Goal: Task Accomplishment & Management: Use online tool/utility

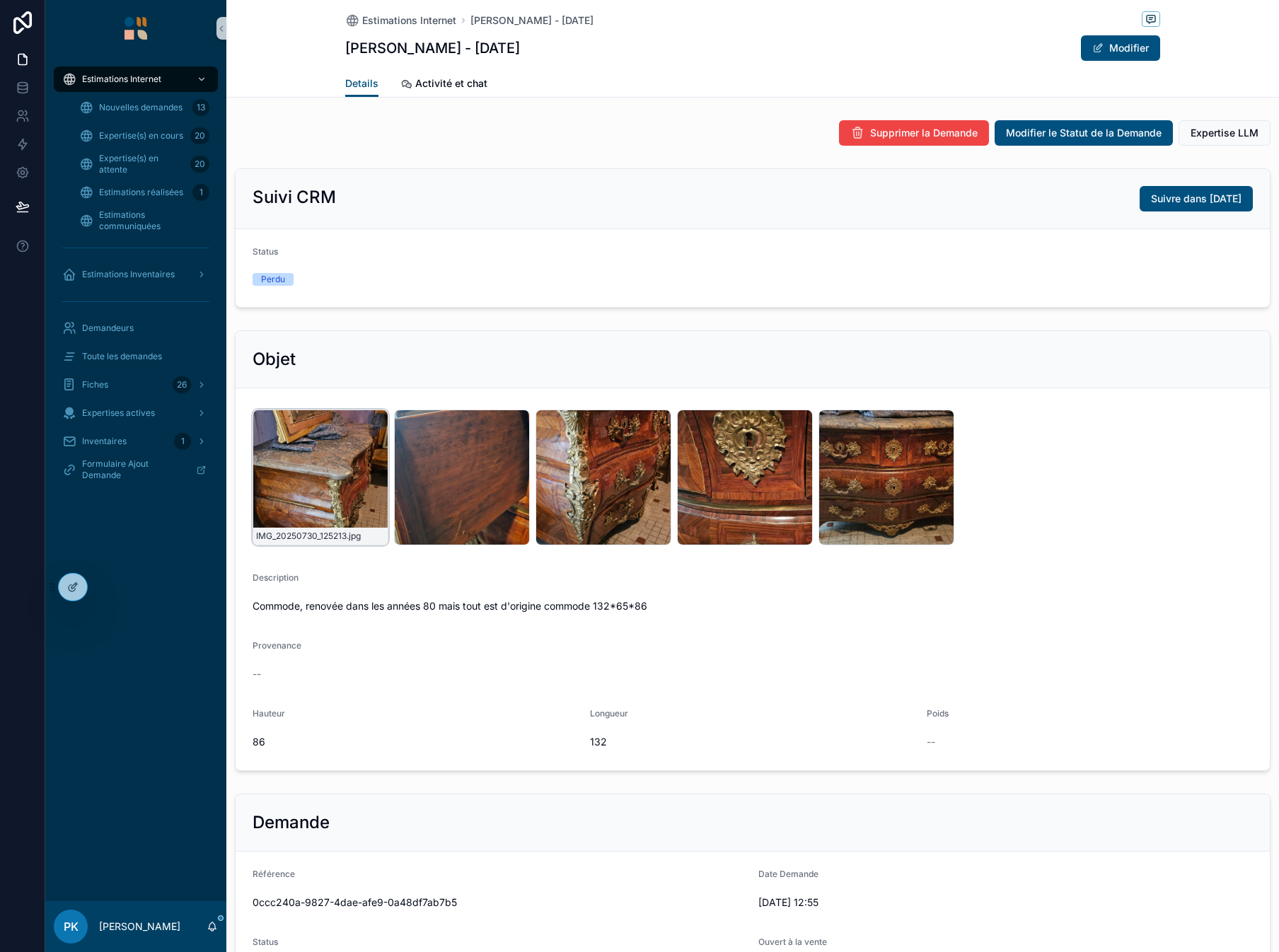
click at [293, 466] on div "IMG_20250730_125213 .jpg" at bounding box center [320, 477] width 136 height 136
click at [357, 442] on div "IMG_20250730_125213 .jpg" at bounding box center [320, 477] width 136 height 136
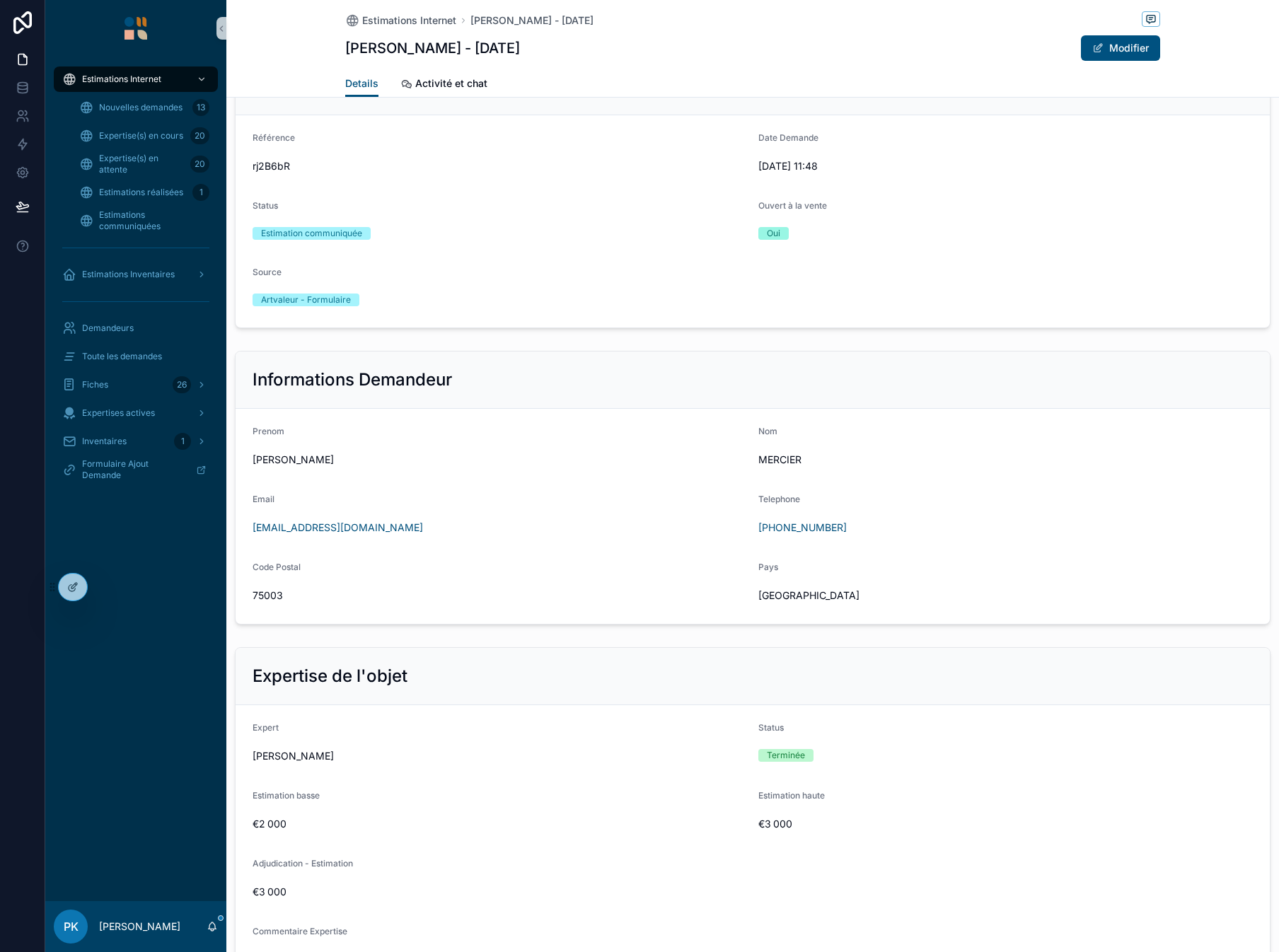
scroll to position [778, 0]
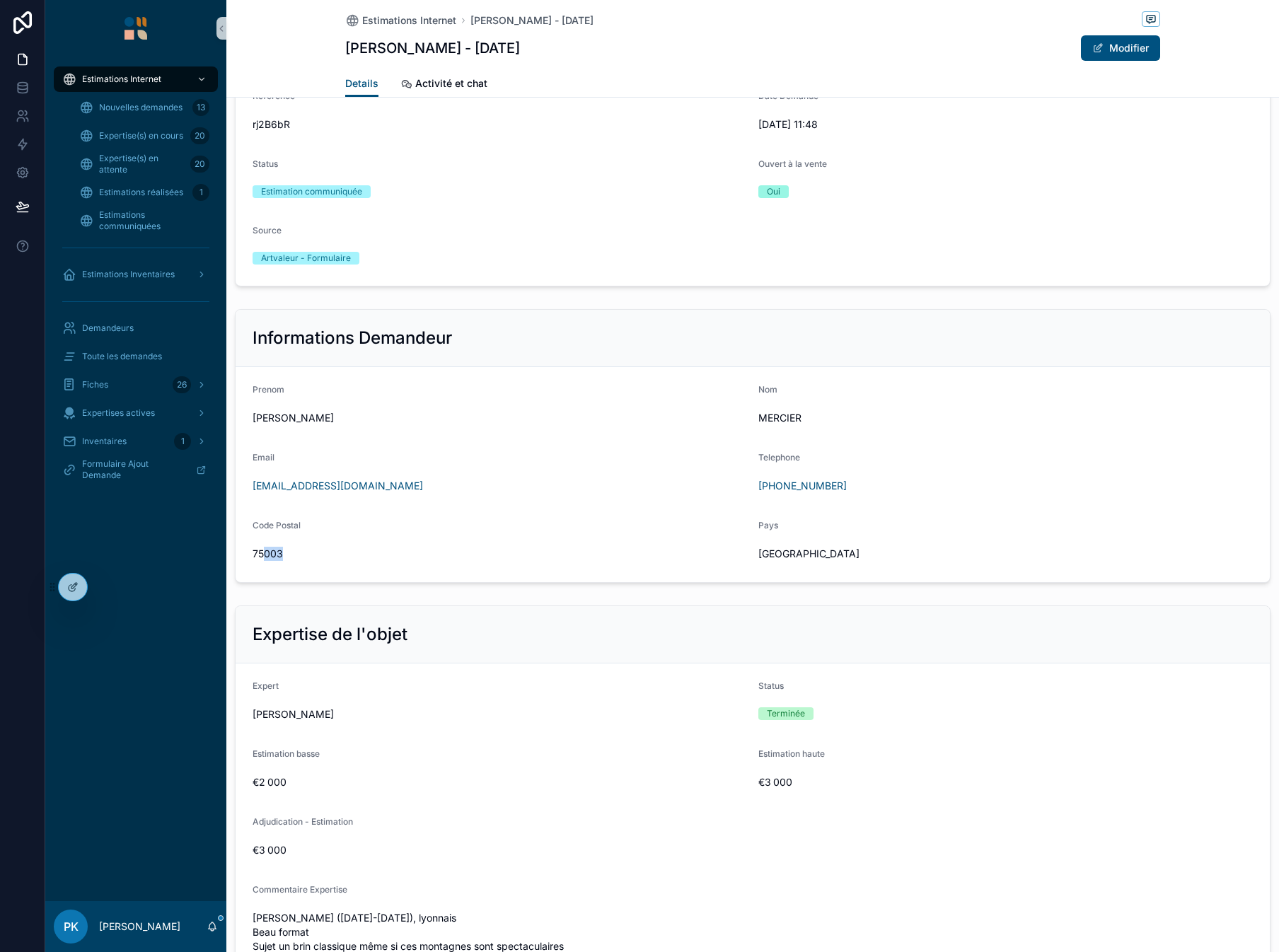
drag, startPoint x: 284, startPoint y: 551, endPoint x: 266, endPoint y: 552, distance: 18.0
click at [266, 552] on span "75003" at bounding box center [499, 553] width 494 height 14
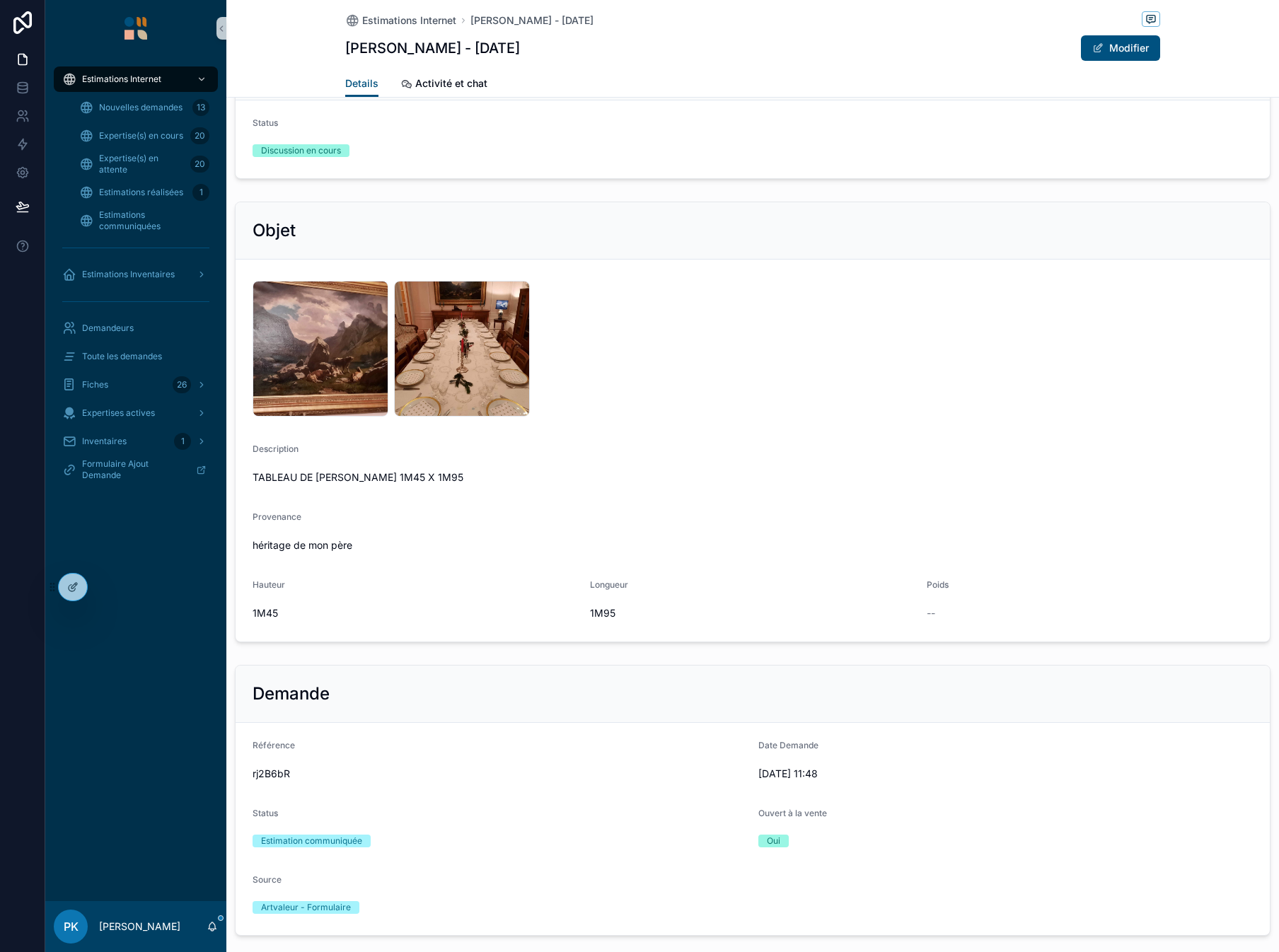
scroll to position [0, 0]
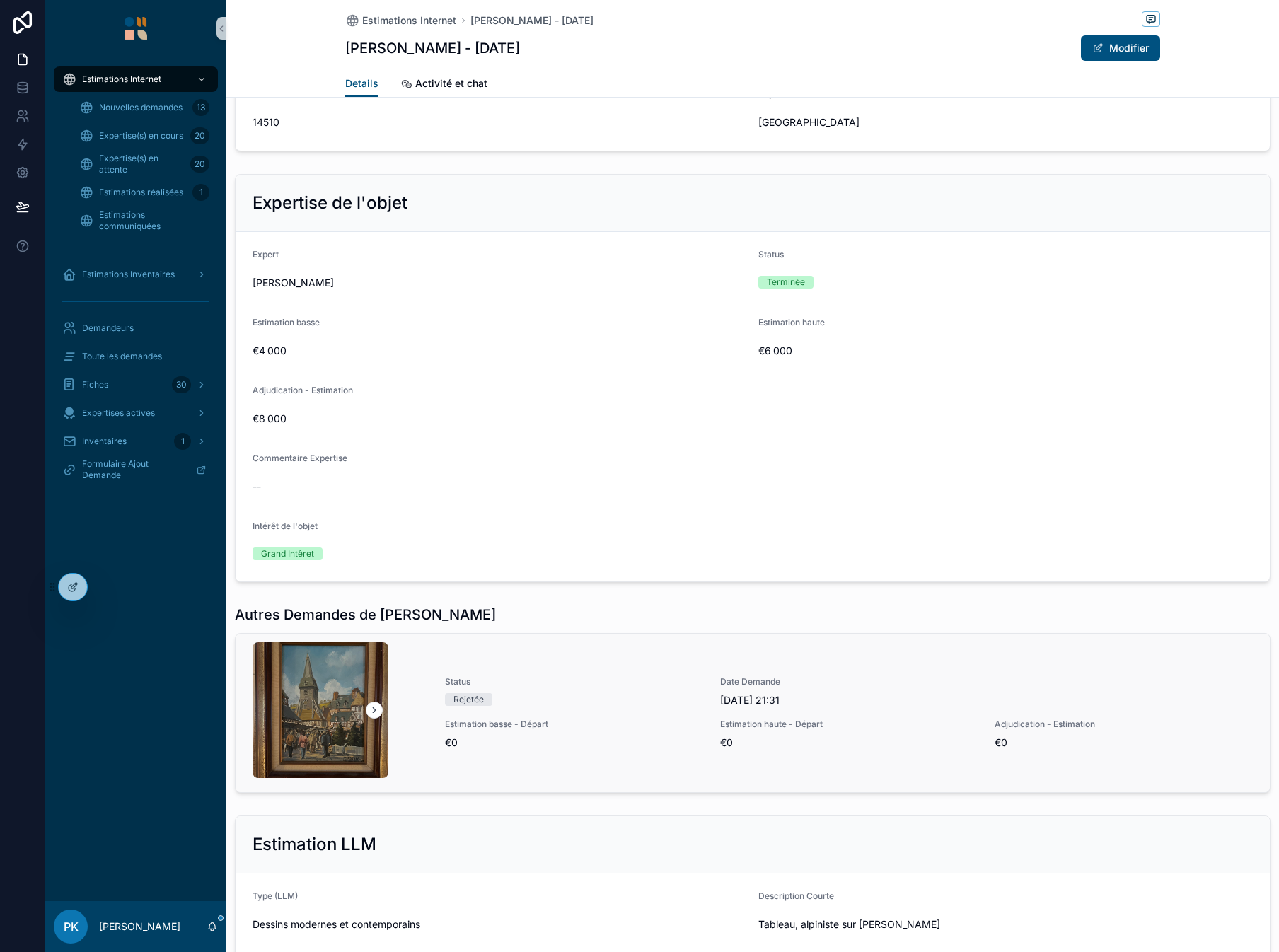
scroll to position [1414, 0]
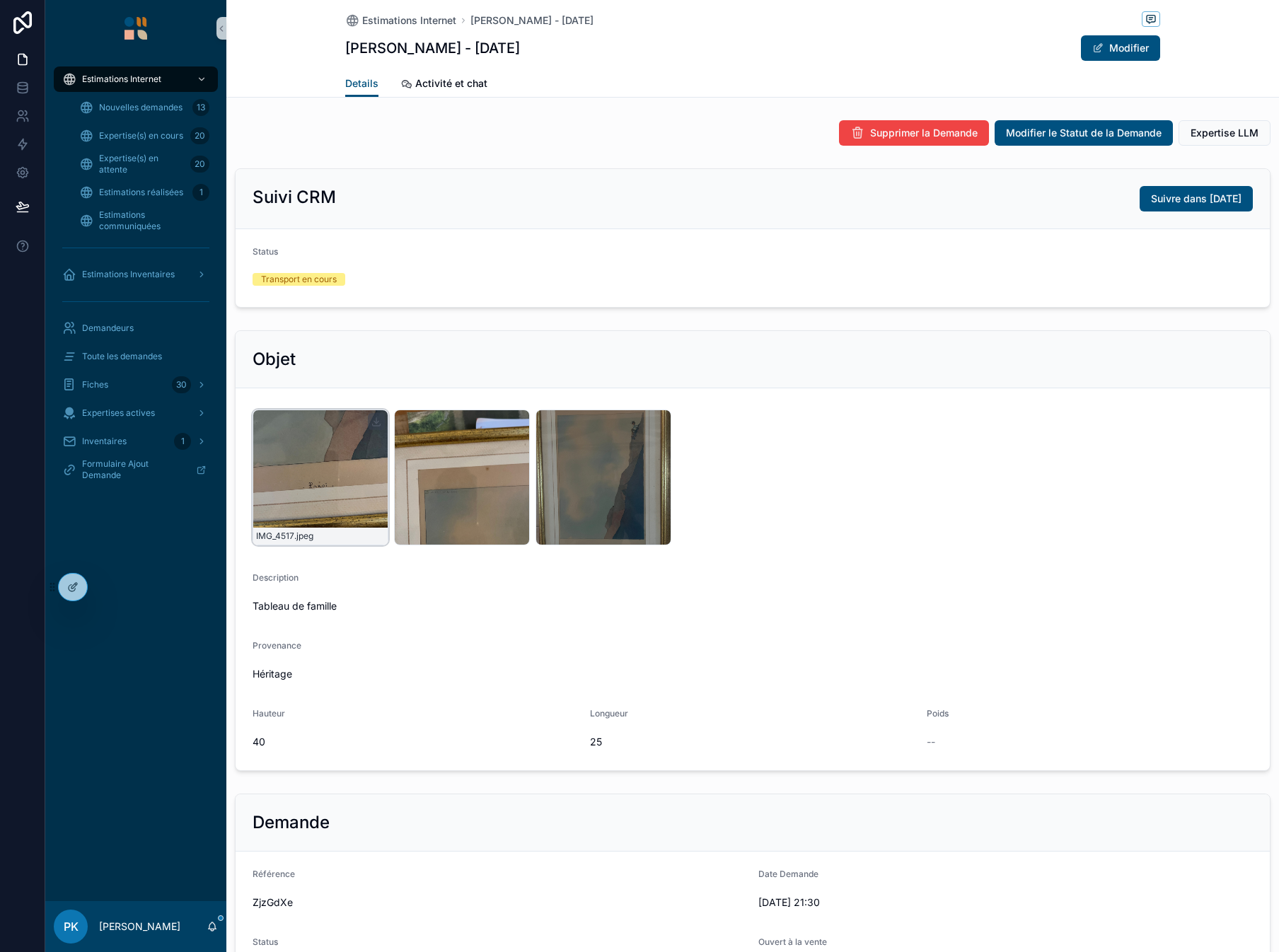
click at [319, 461] on div "IMG_4517 .jpeg" at bounding box center [320, 477] width 136 height 136
click at [1212, 127] on span "Expertise LLM" at bounding box center [1224, 133] width 68 height 14
click at [576, 462] on div "IMG_4515 .jpeg" at bounding box center [603, 477] width 136 height 136
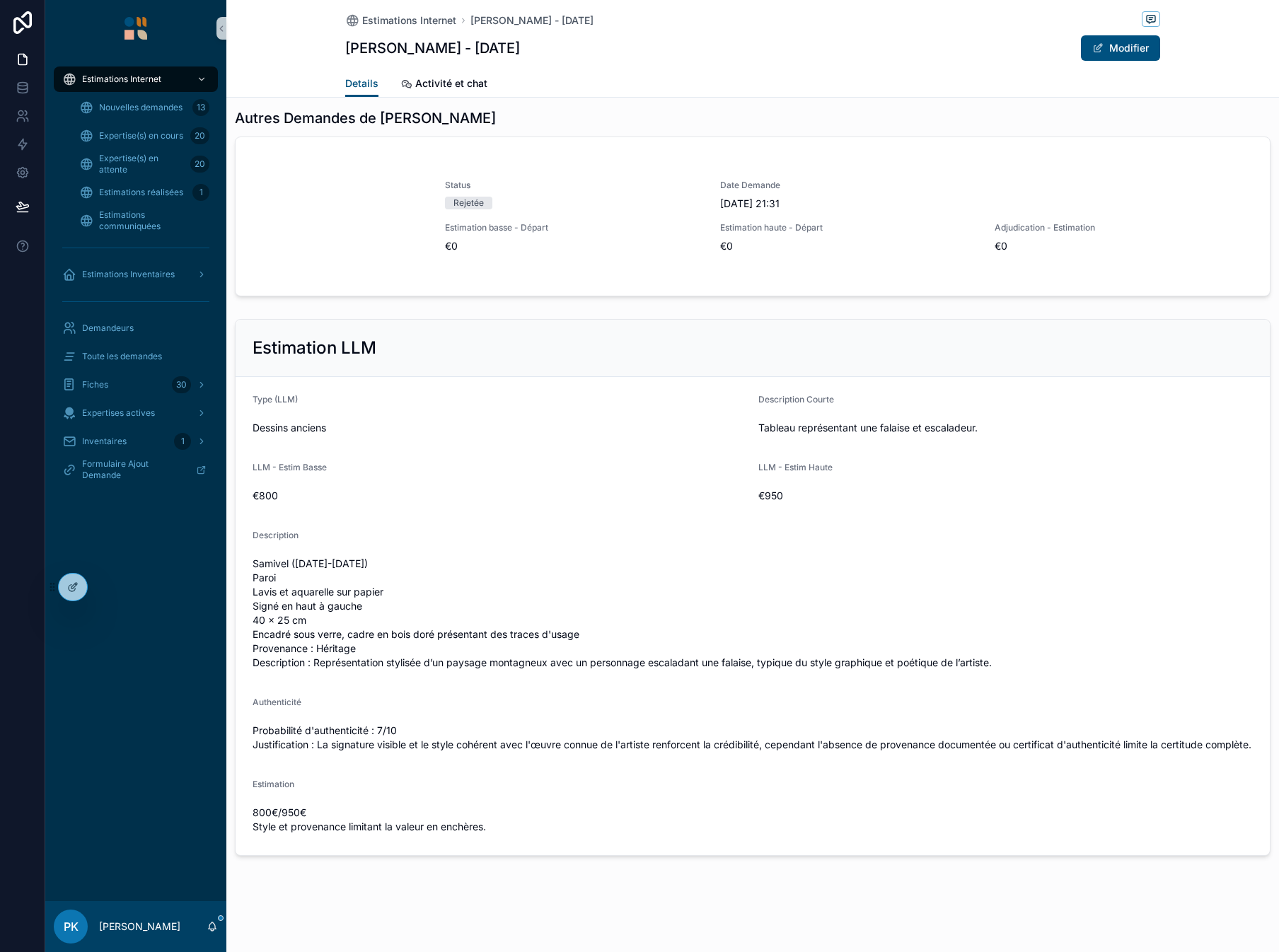
scroll to position [1720, 0]
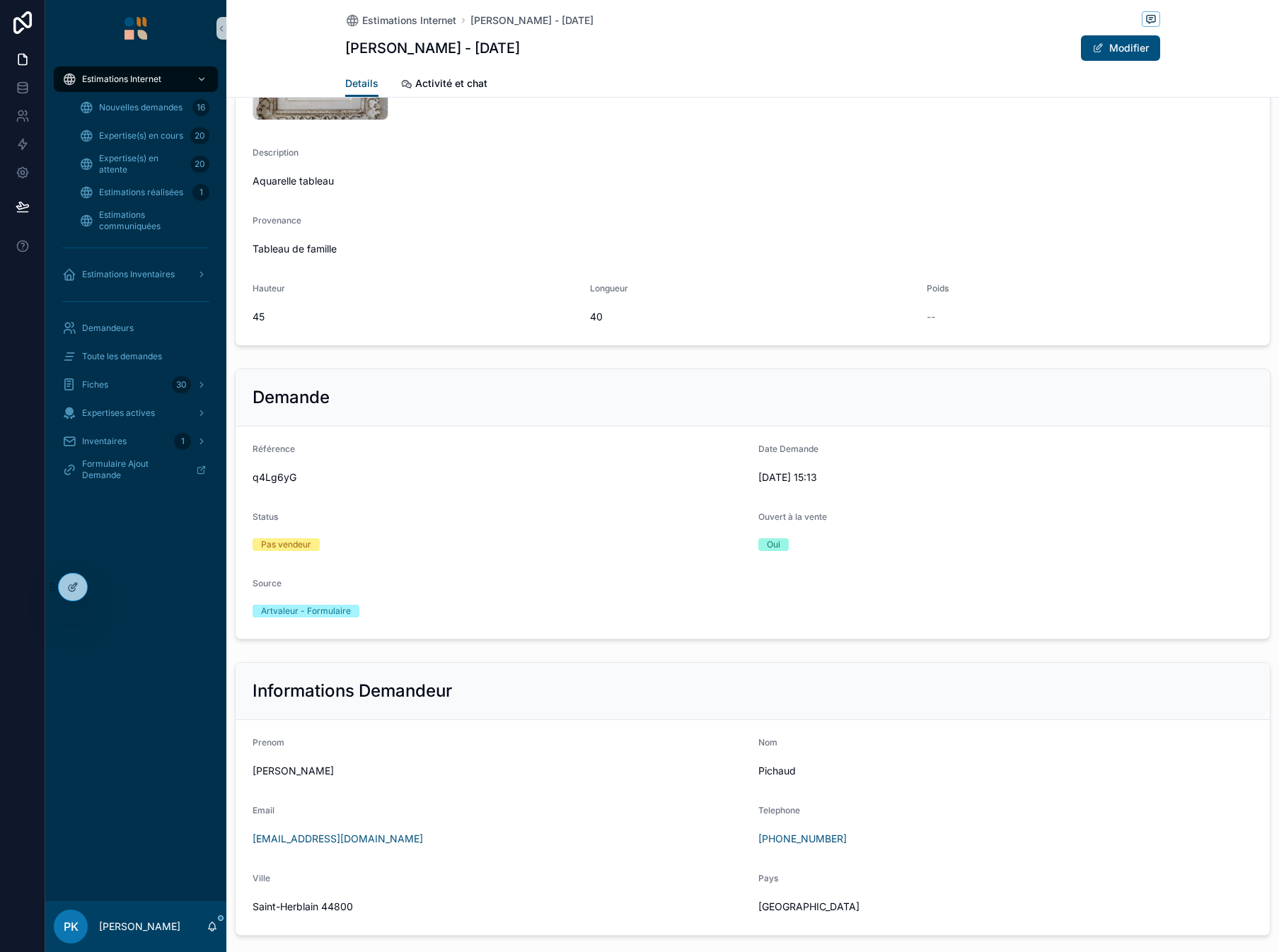
scroll to position [425, 0]
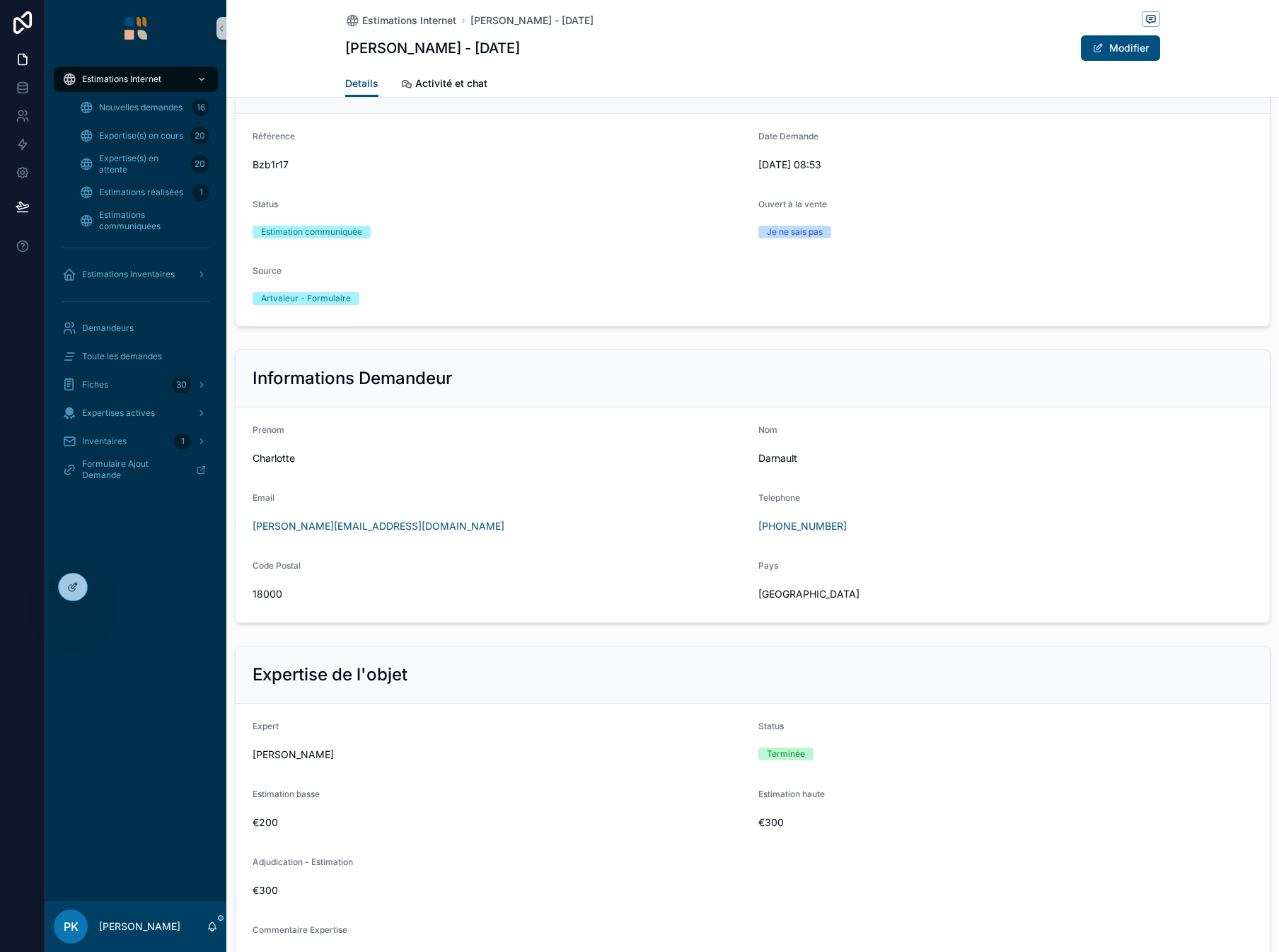
scroll to position [660, 0]
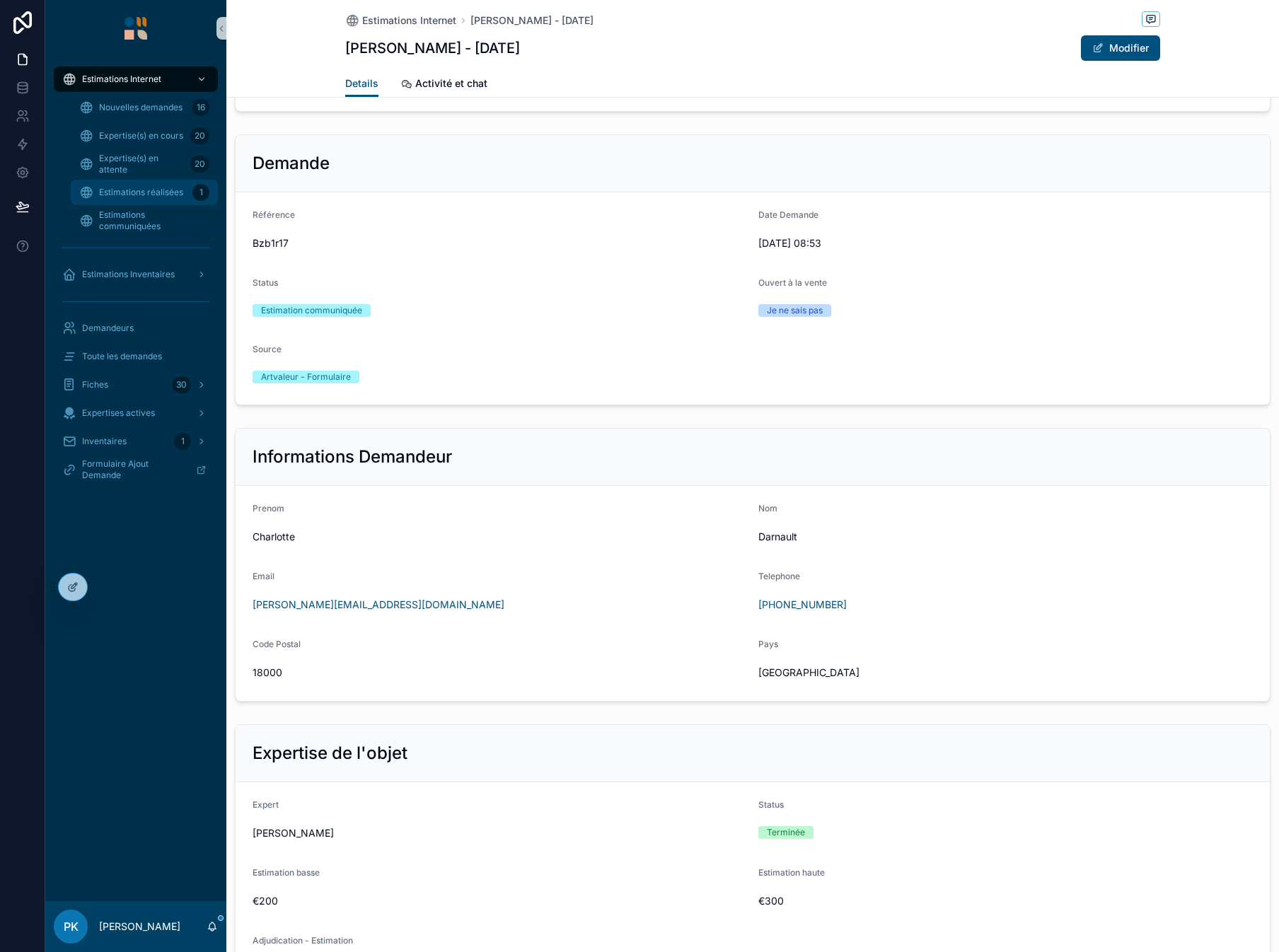
click at [142, 200] on div "Estimations réalisées 1" at bounding box center [144, 192] width 130 height 22
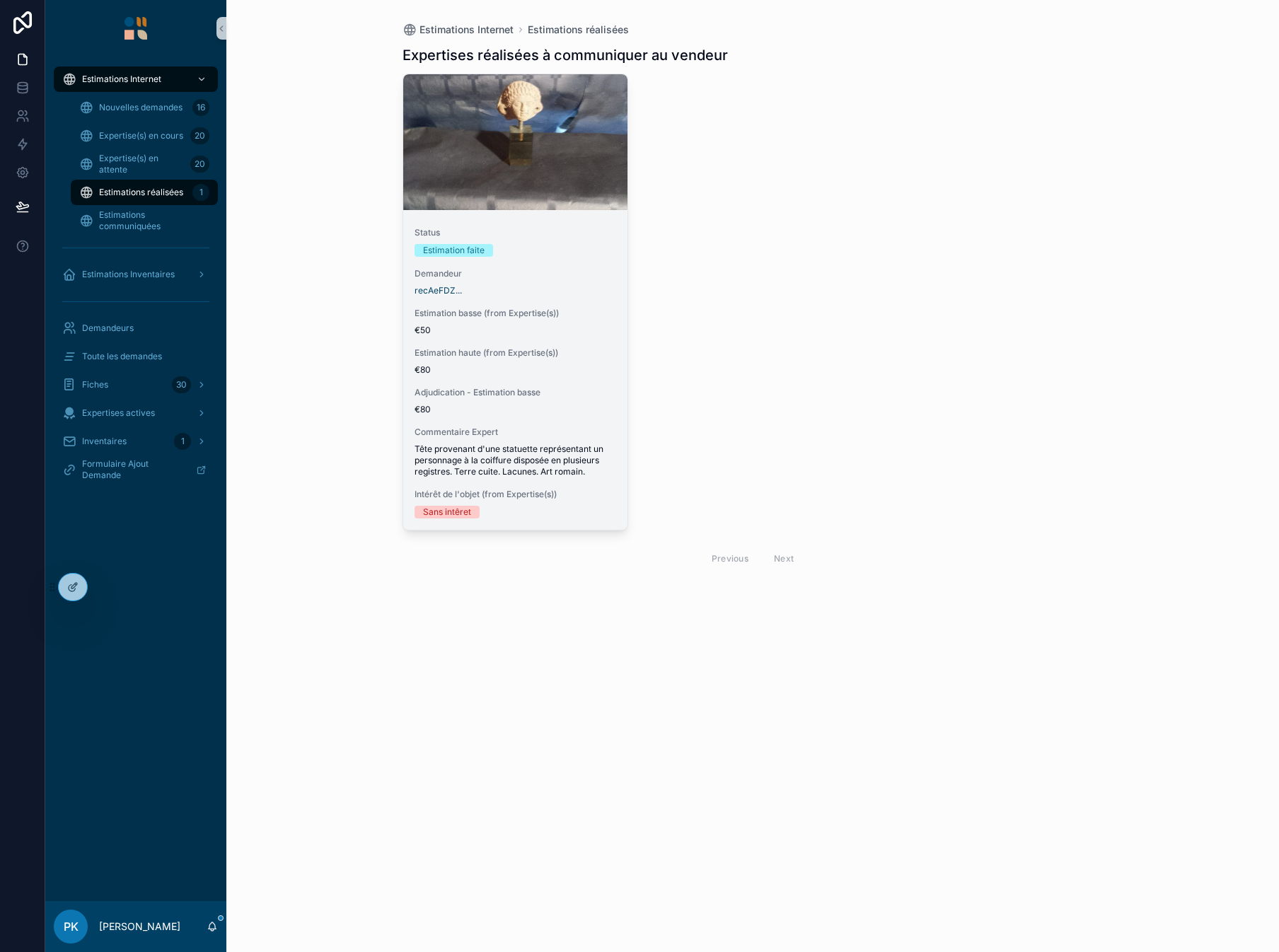
click at [564, 297] on div "Status Estimation faite Demandeur recAeFDZ... Estimation basse (from Expertise(…" at bounding box center [516, 373] width 225 height 314
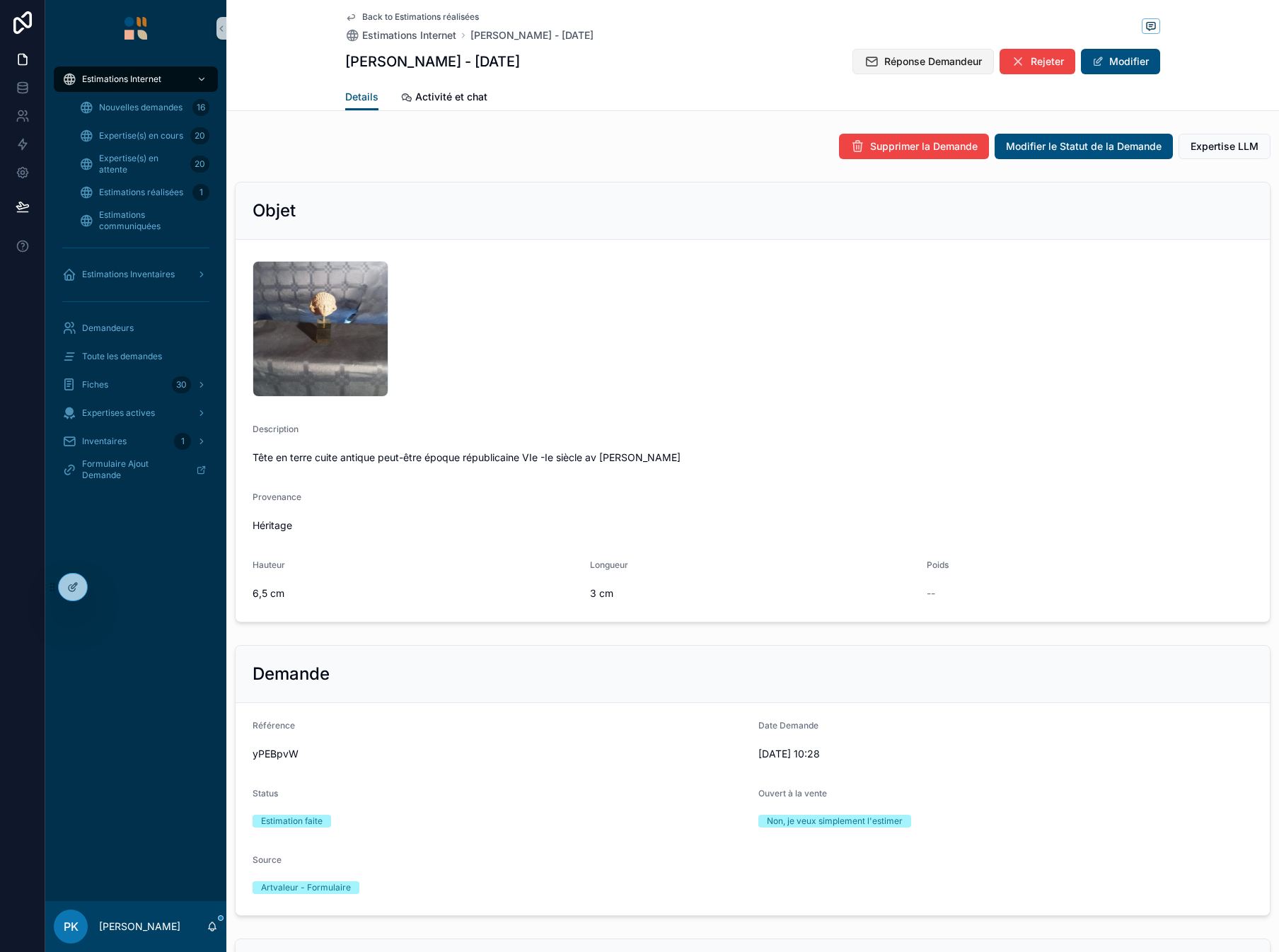
click at [923, 62] on span "Réponse Demandeur" at bounding box center [933, 61] width 98 height 14
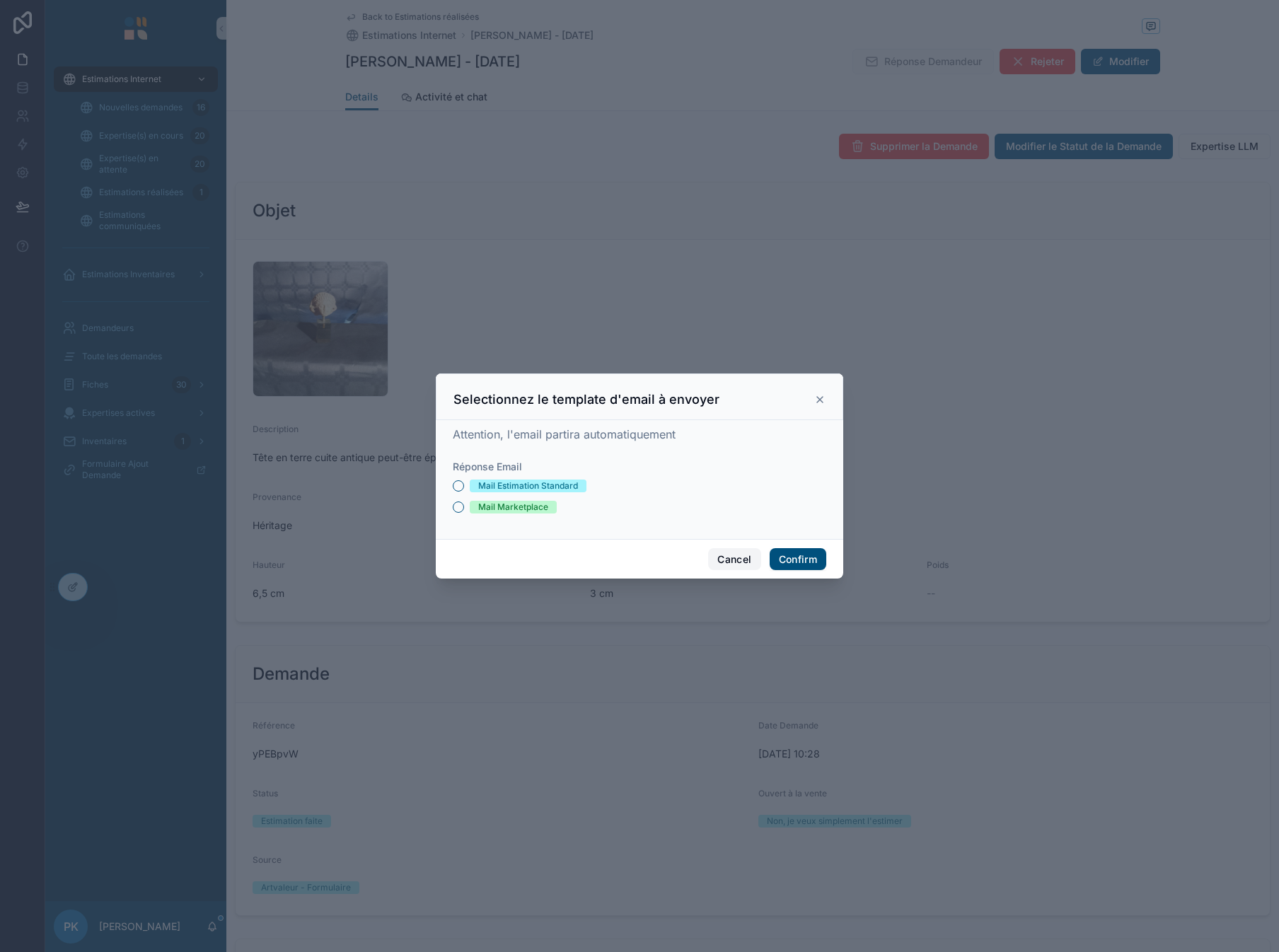
click at [733, 560] on button "Cancel" at bounding box center [733, 559] width 52 height 22
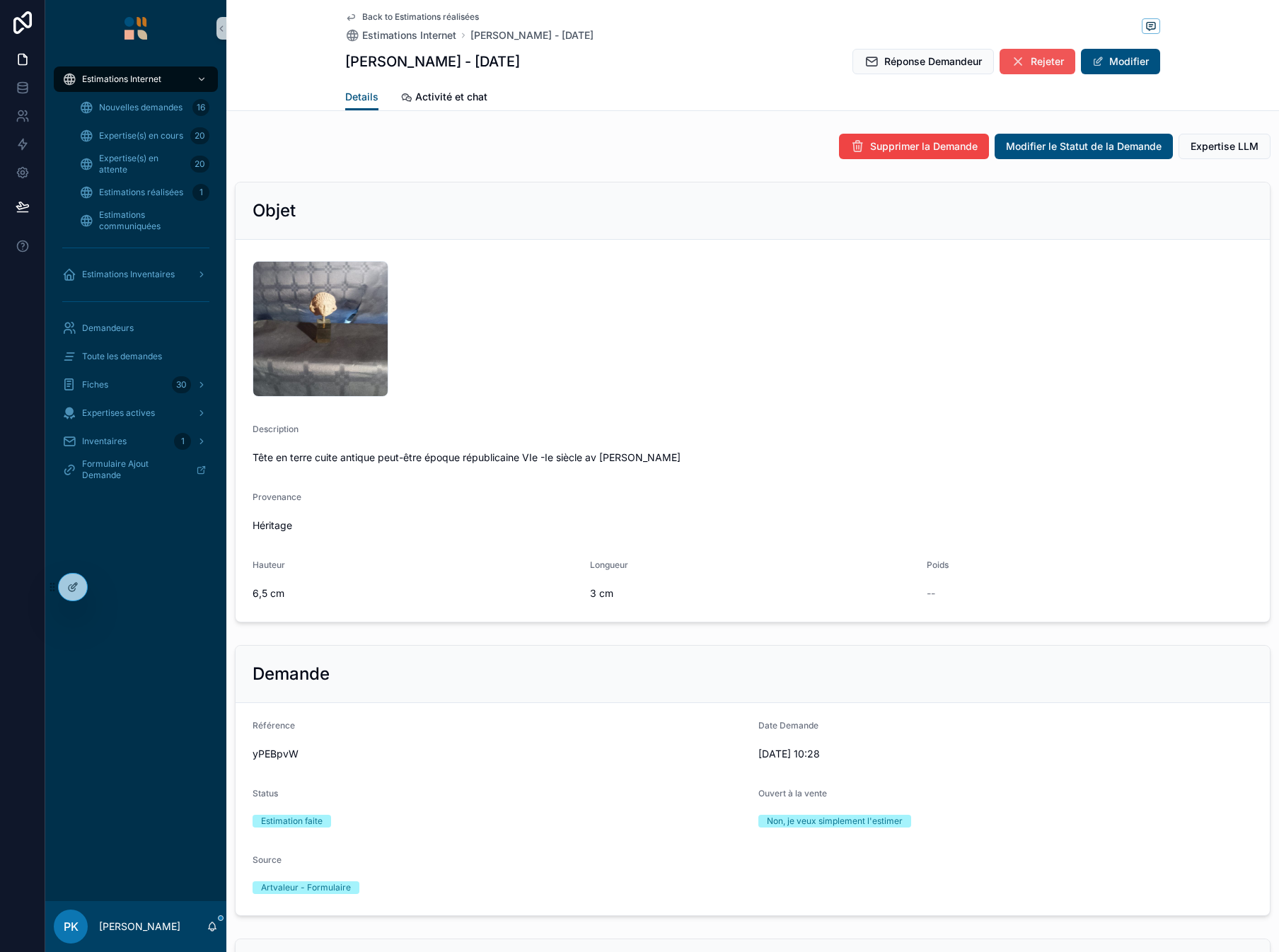
click at [1023, 57] on button "Rejeter" at bounding box center [1037, 62] width 75 height 26
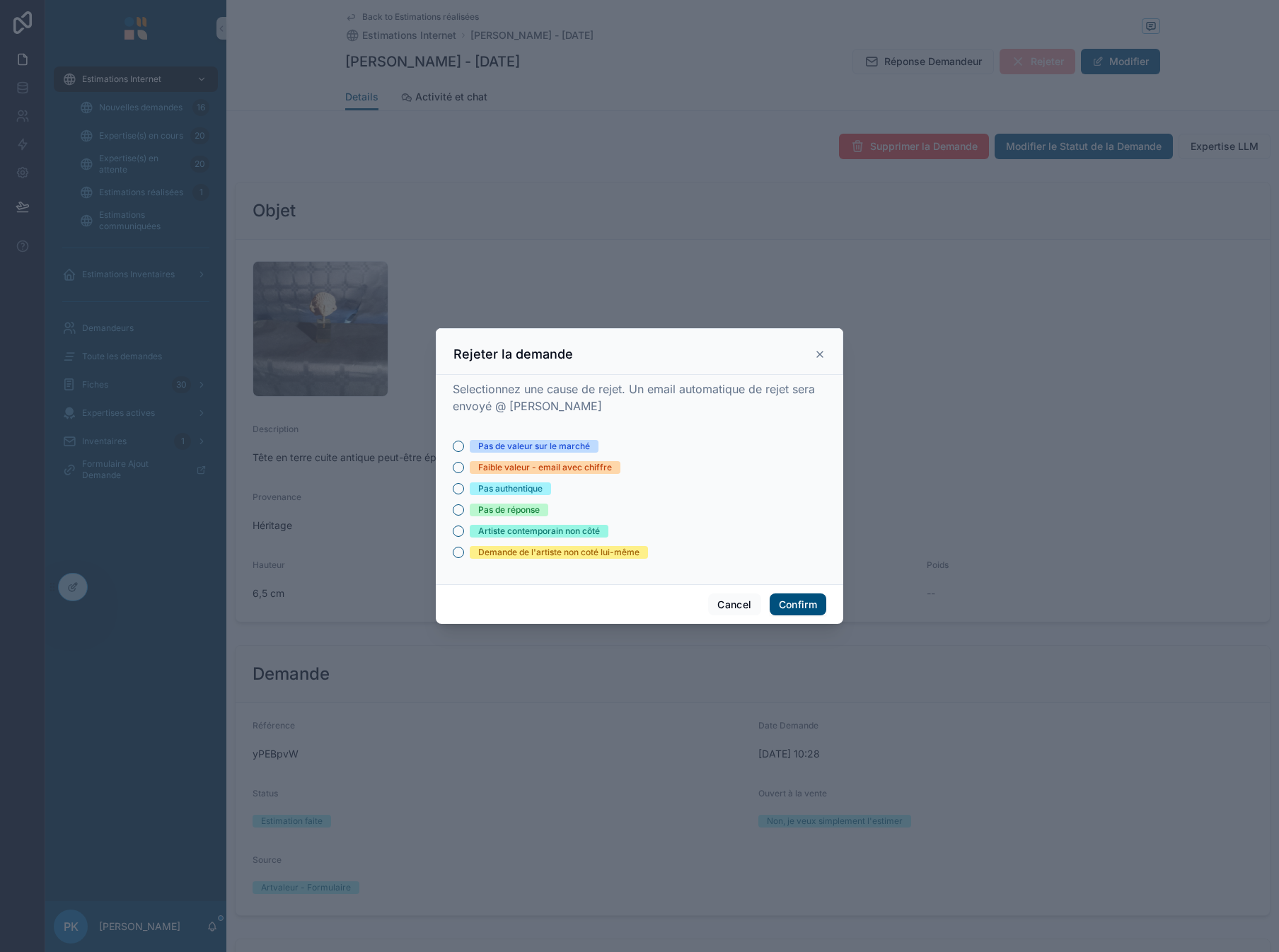
click at [516, 469] on div "Faible valeur - email avec chiffre" at bounding box center [545, 467] width 134 height 13
click at [464, 469] on button "Faible valeur - email avec chiffre" at bounding box center [458, 467] width 11 height 11
click at [805, 600] on button "Confirm" at bounding box center [798, 605] width 57 height 22
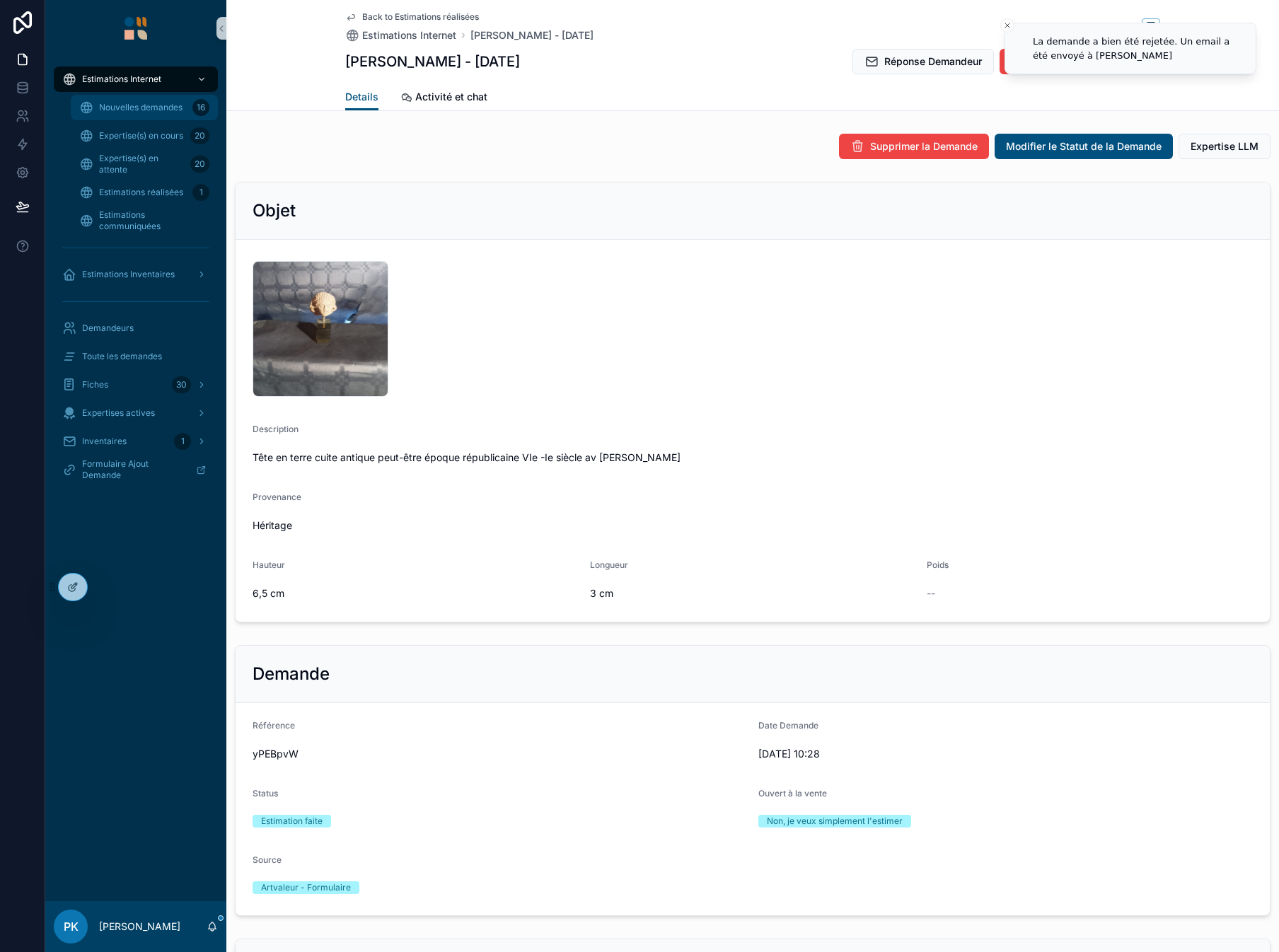
click at [110, 114] on div "Nouvelles demandes 16" at bounding box center [144, 107] width 130 height 22
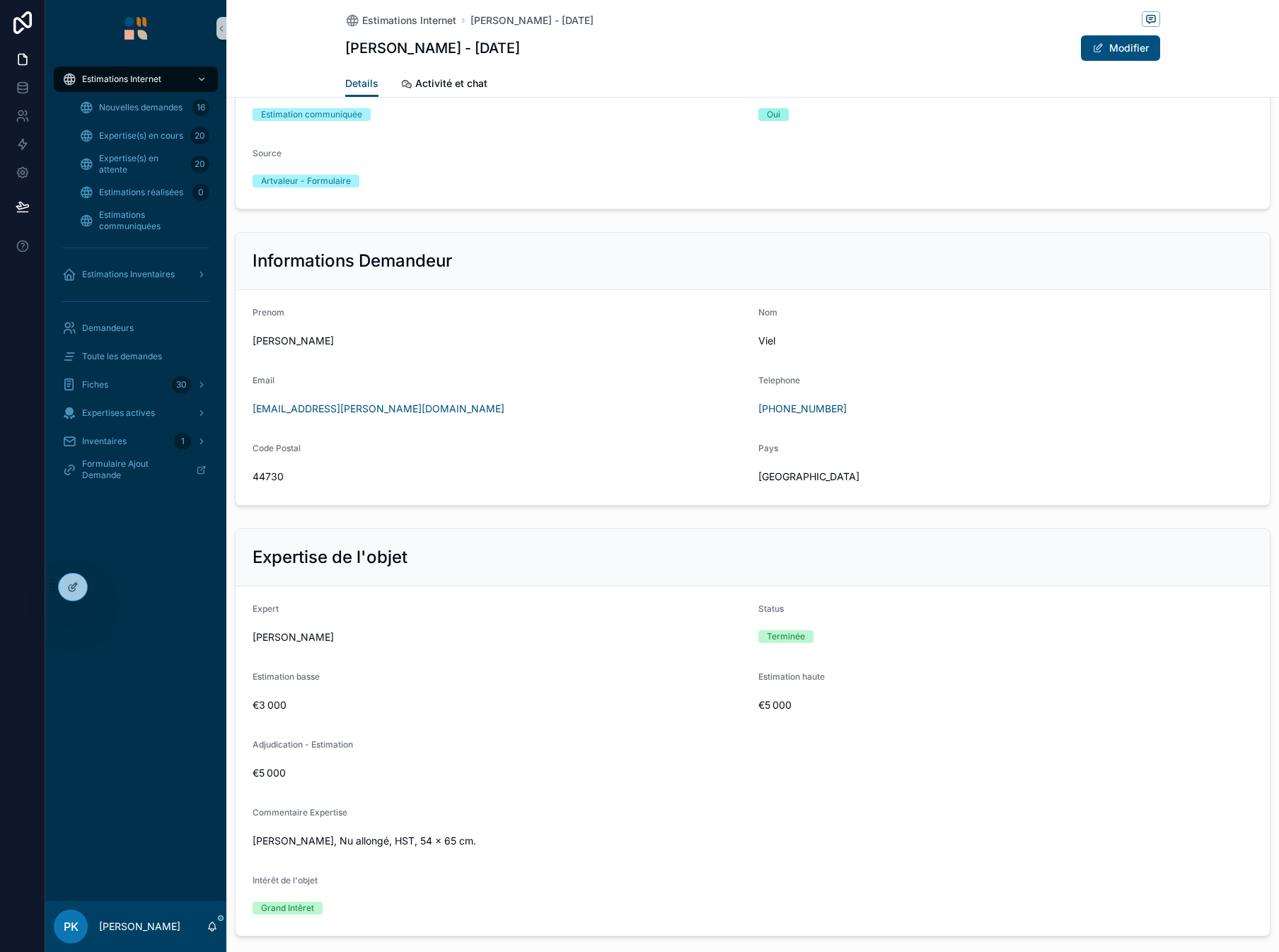
scroll to position [867, 0]
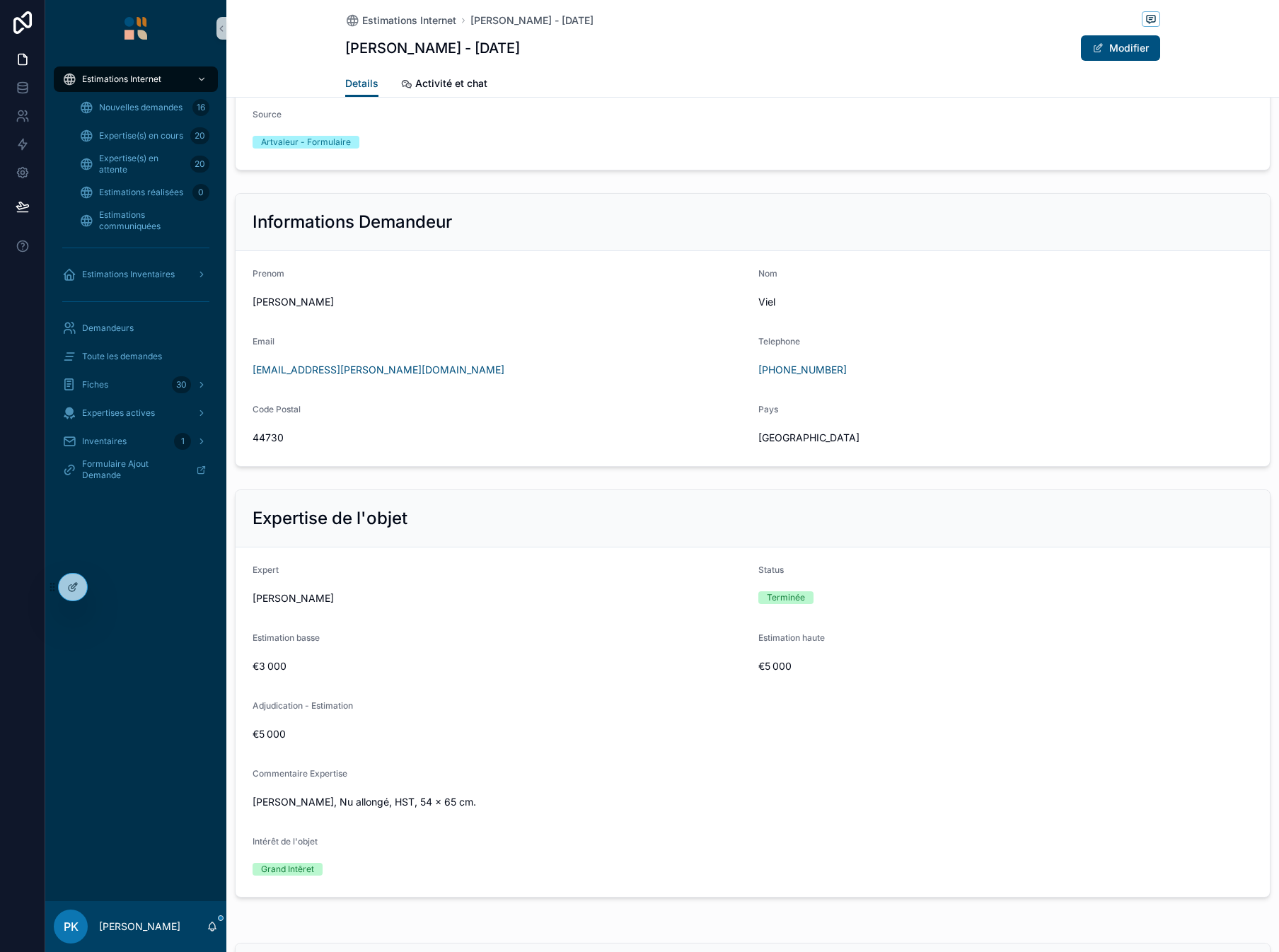
scroll to position [991, 0]
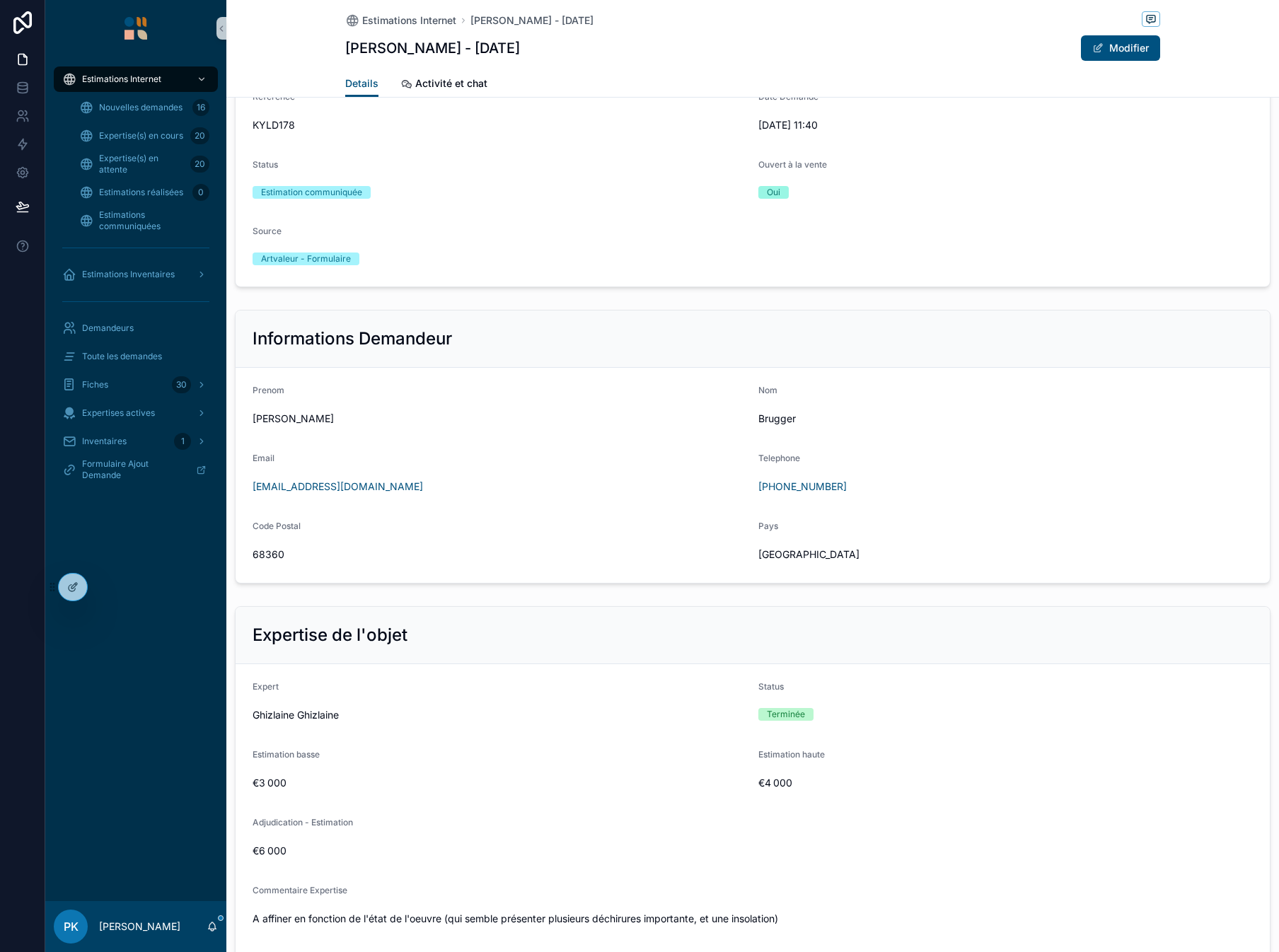
scroll to position [778, 0]
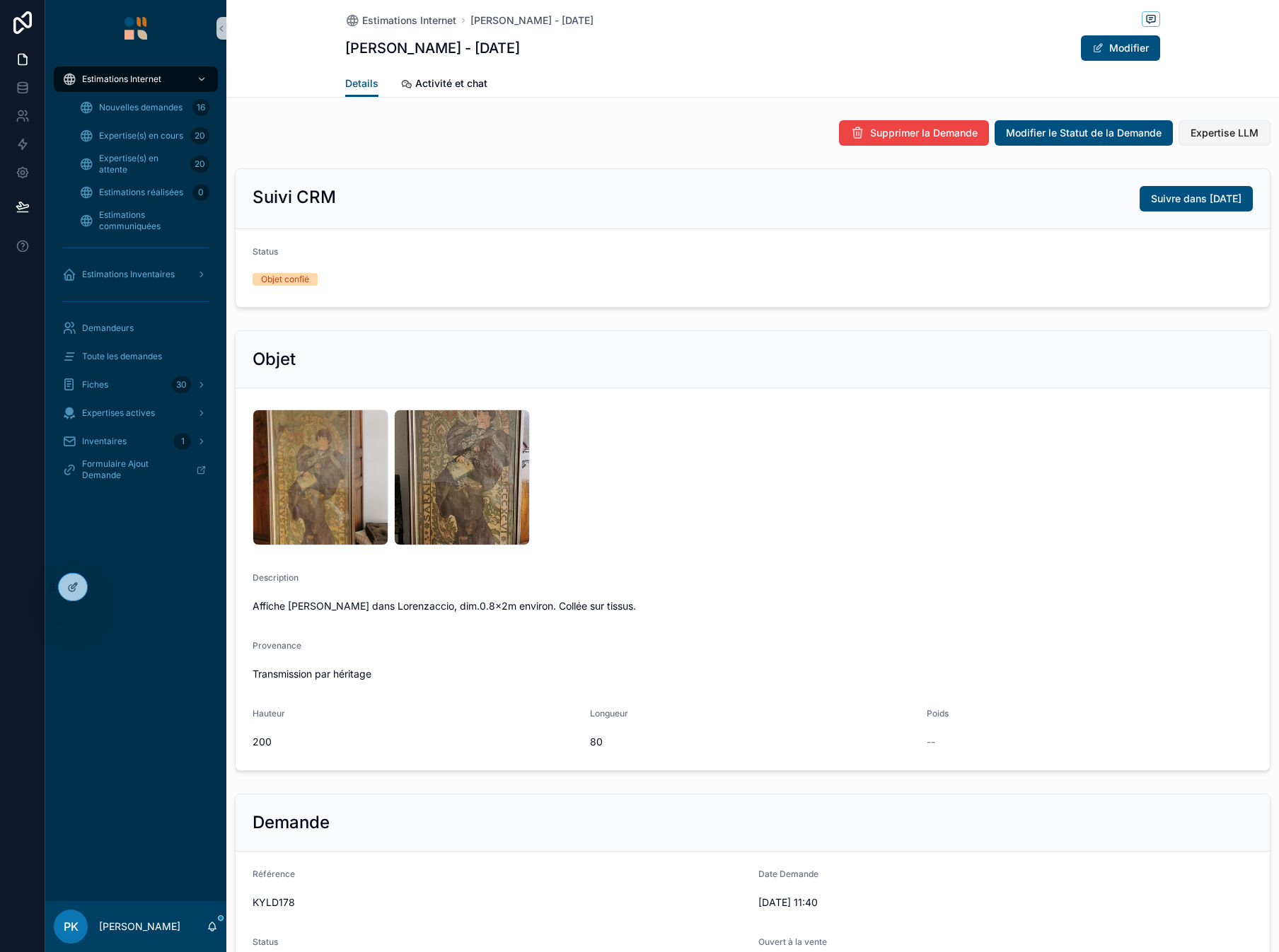
click at [1196, 143] on button "Expertise LLM" at bounding box center [1224, 133] width 92 height 26
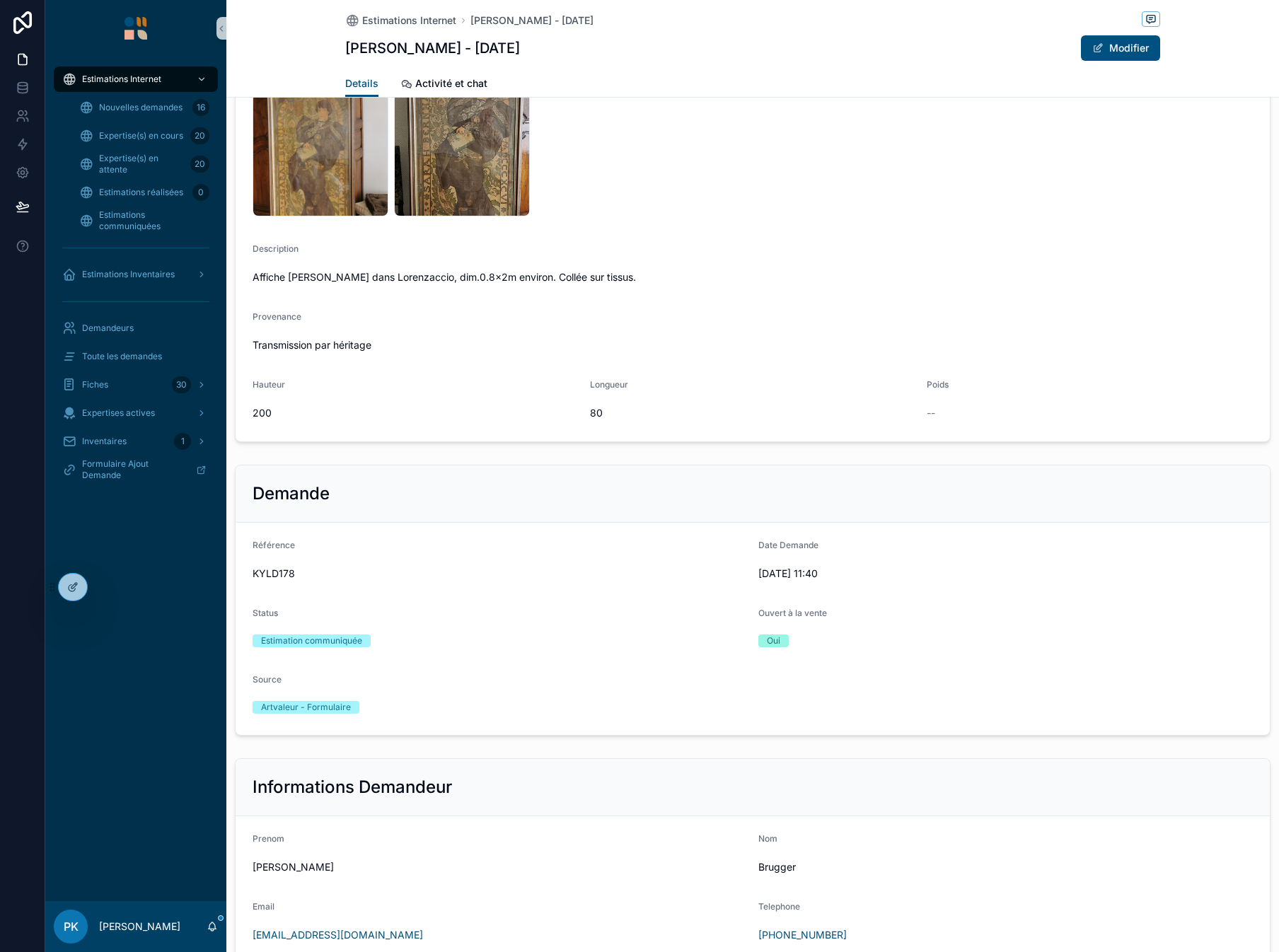
scroll to position [353, 0]
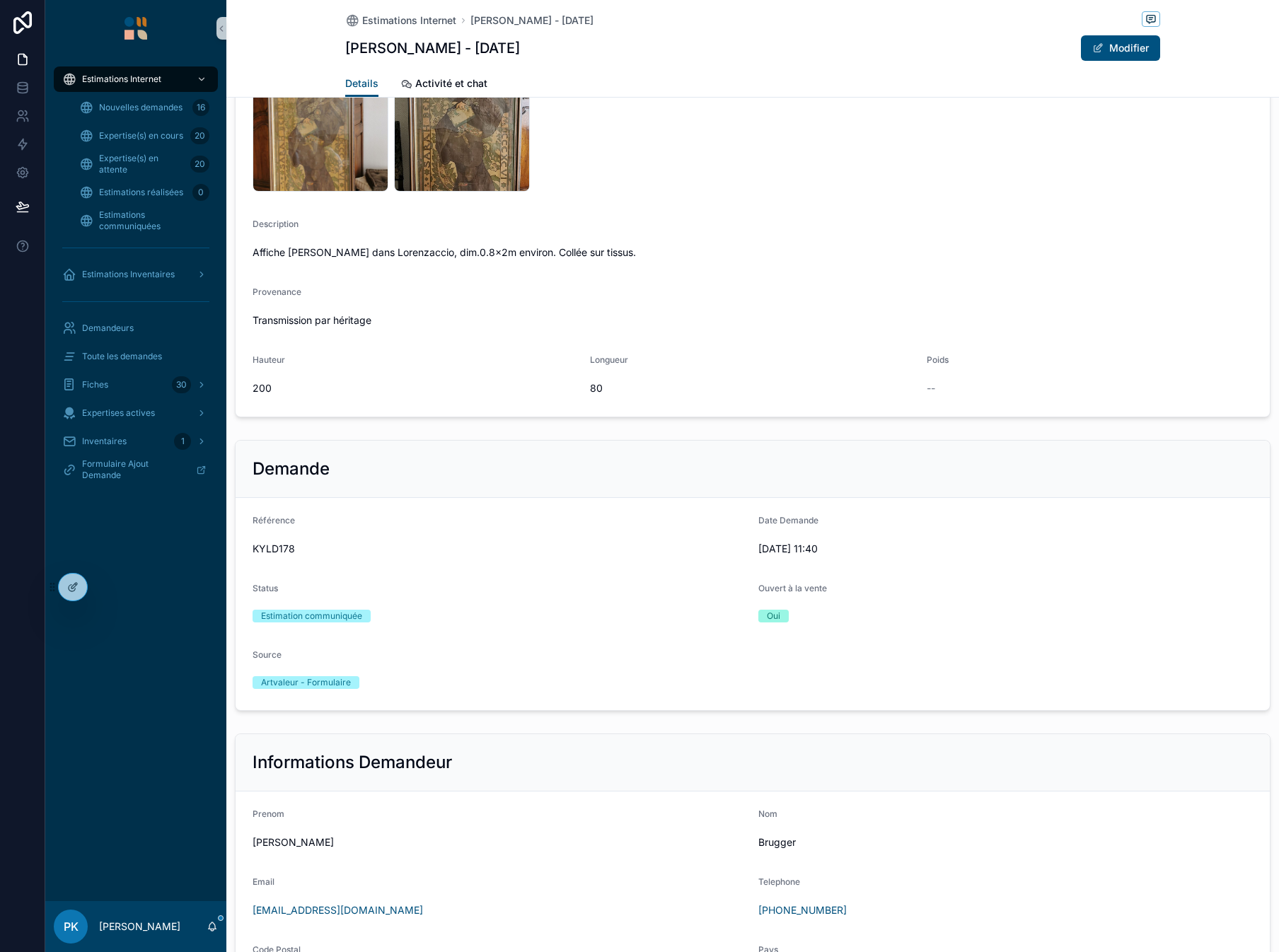
click at [1052, 449] on div "Demande" at bounding box center [753, 469] width 1035 height 57
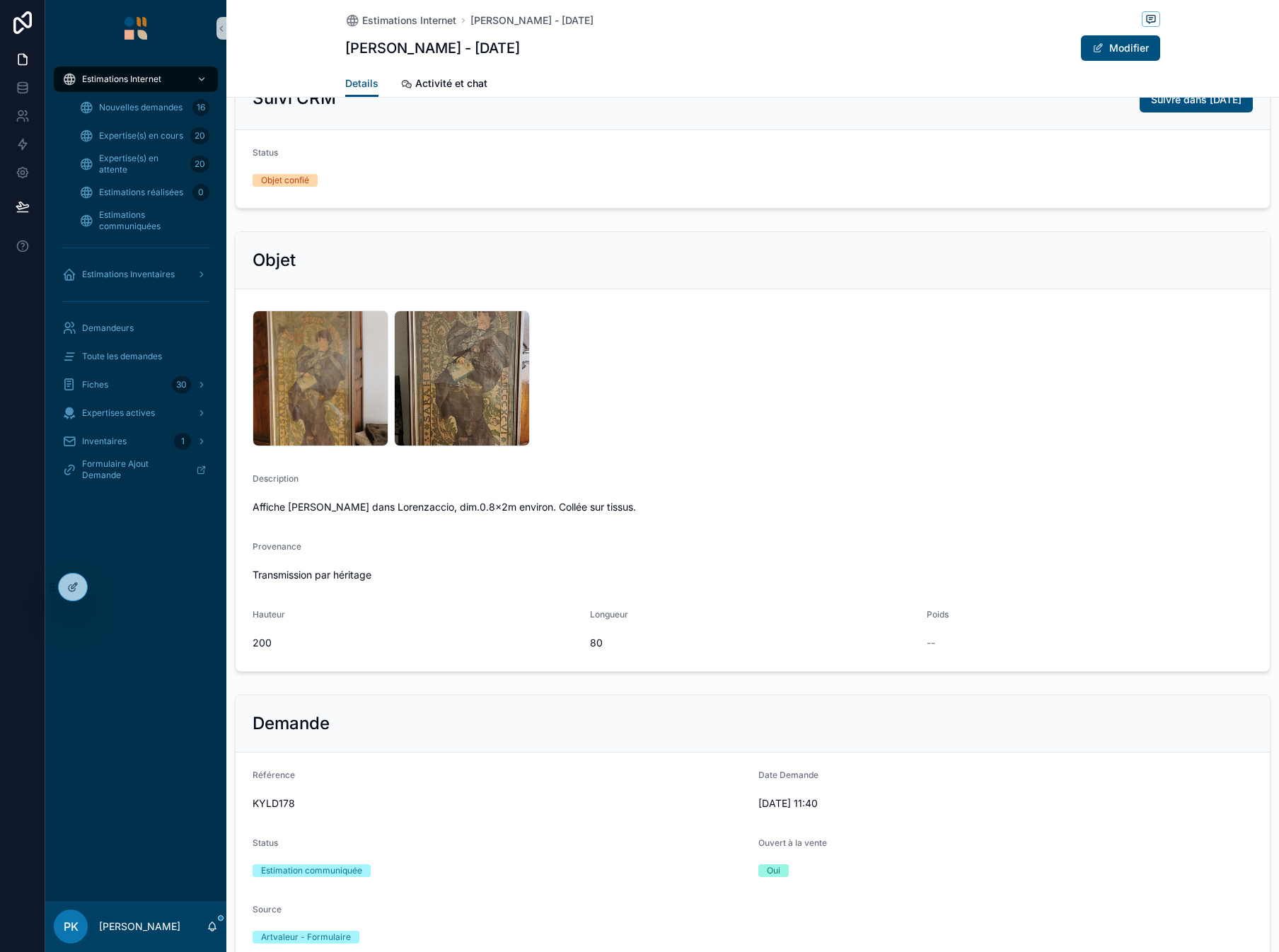
scroll to position [0, 0]
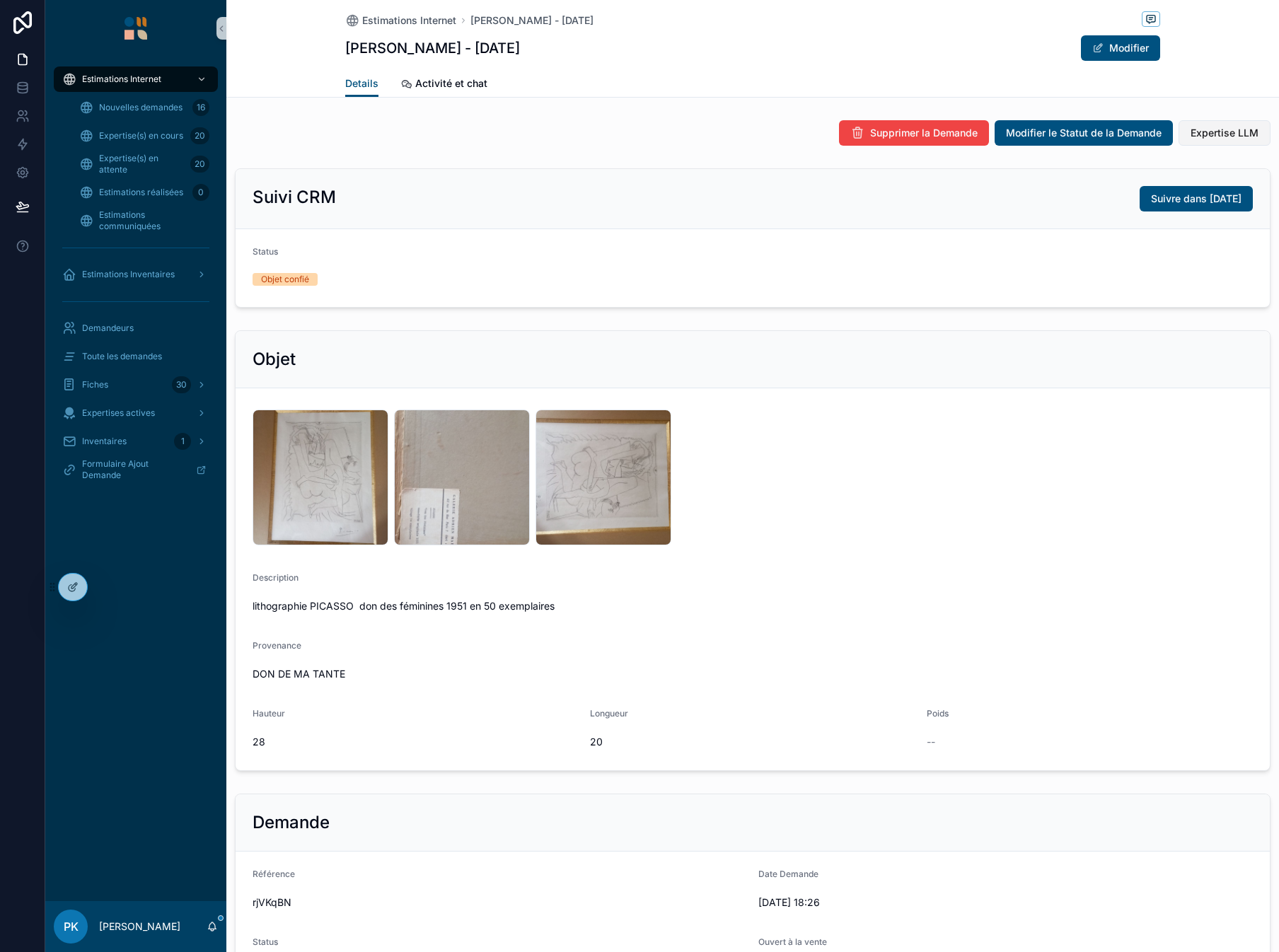
click at [1200, 138] on span "Expertise LLM" at bounding box center [1224, 133] width 68 height 14
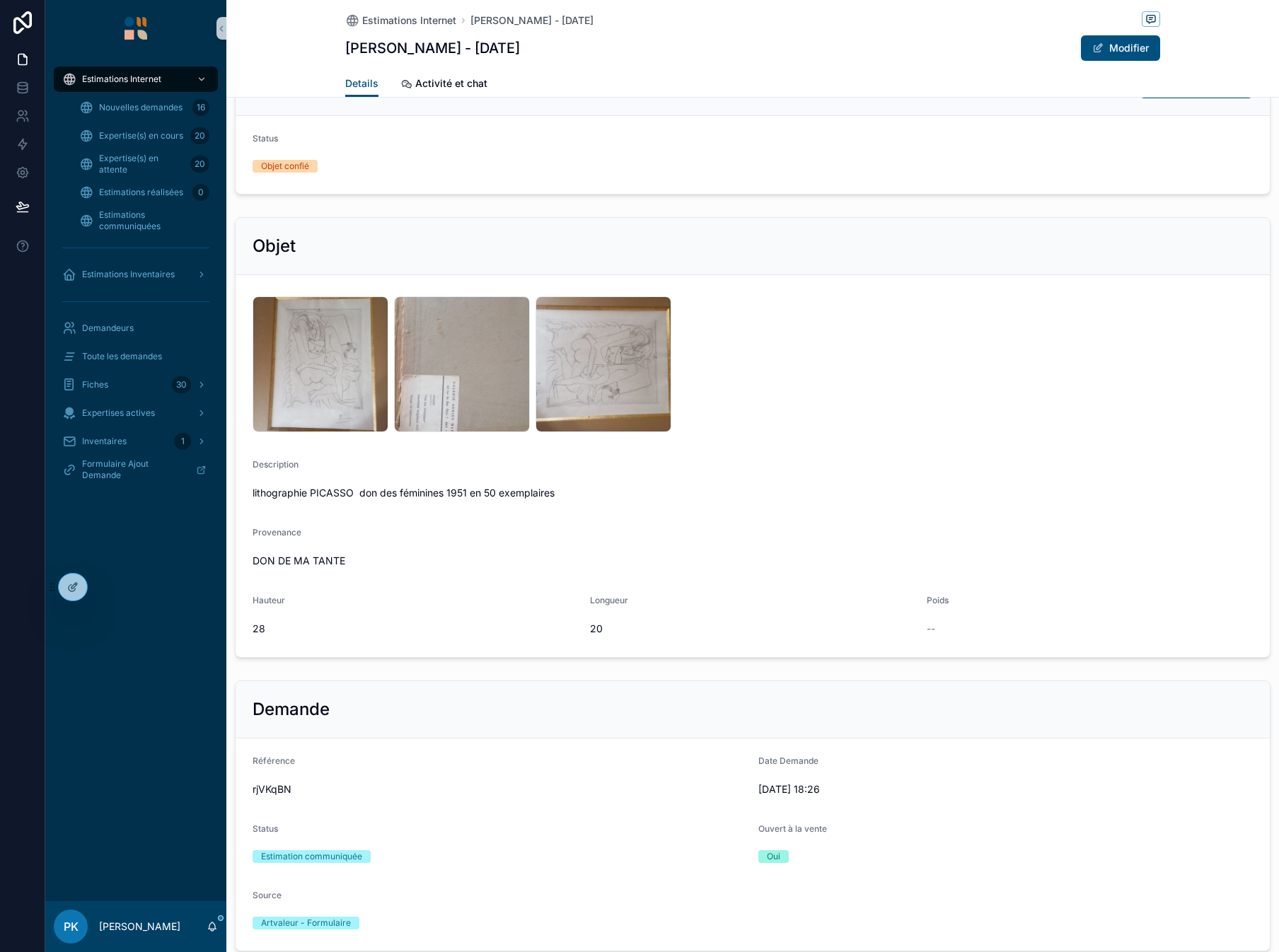
scroll to position [70, 0]
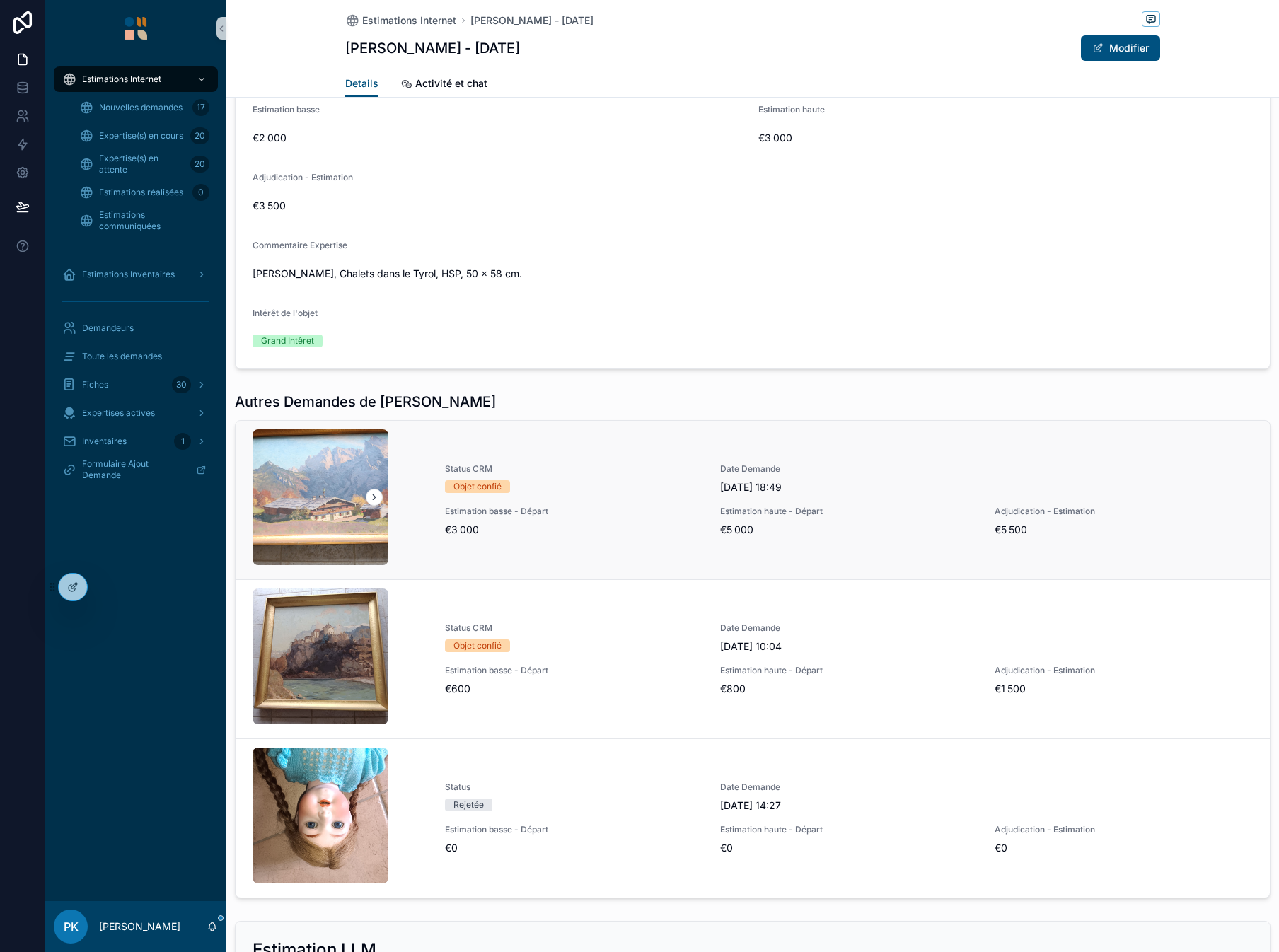
scroll to position [1444, 0]
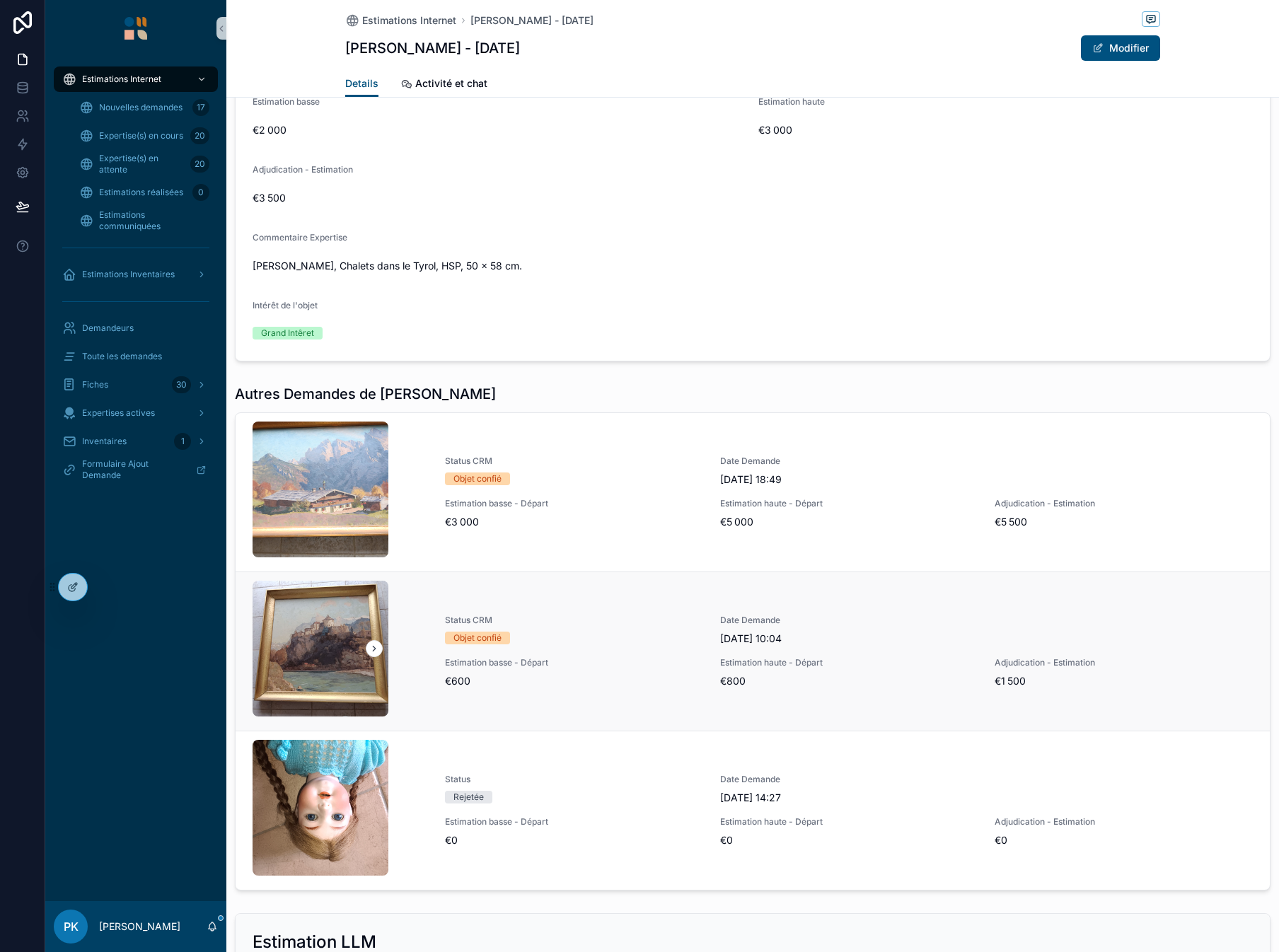
click at [616, 630] on div "Status CRM Objet confié" at bounding box center [574, 630] width 258 height 30
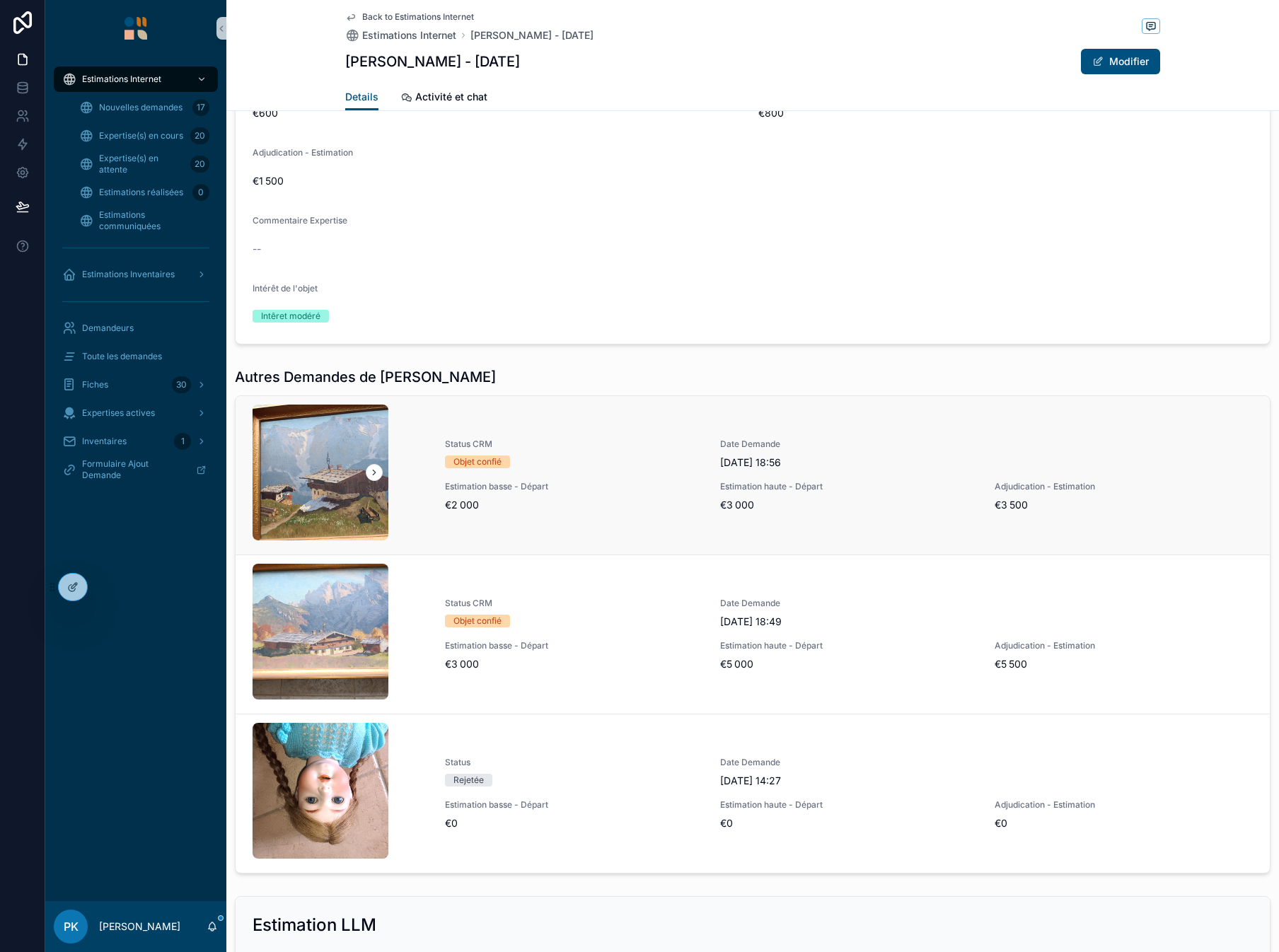
scroll to position [1485, 0]
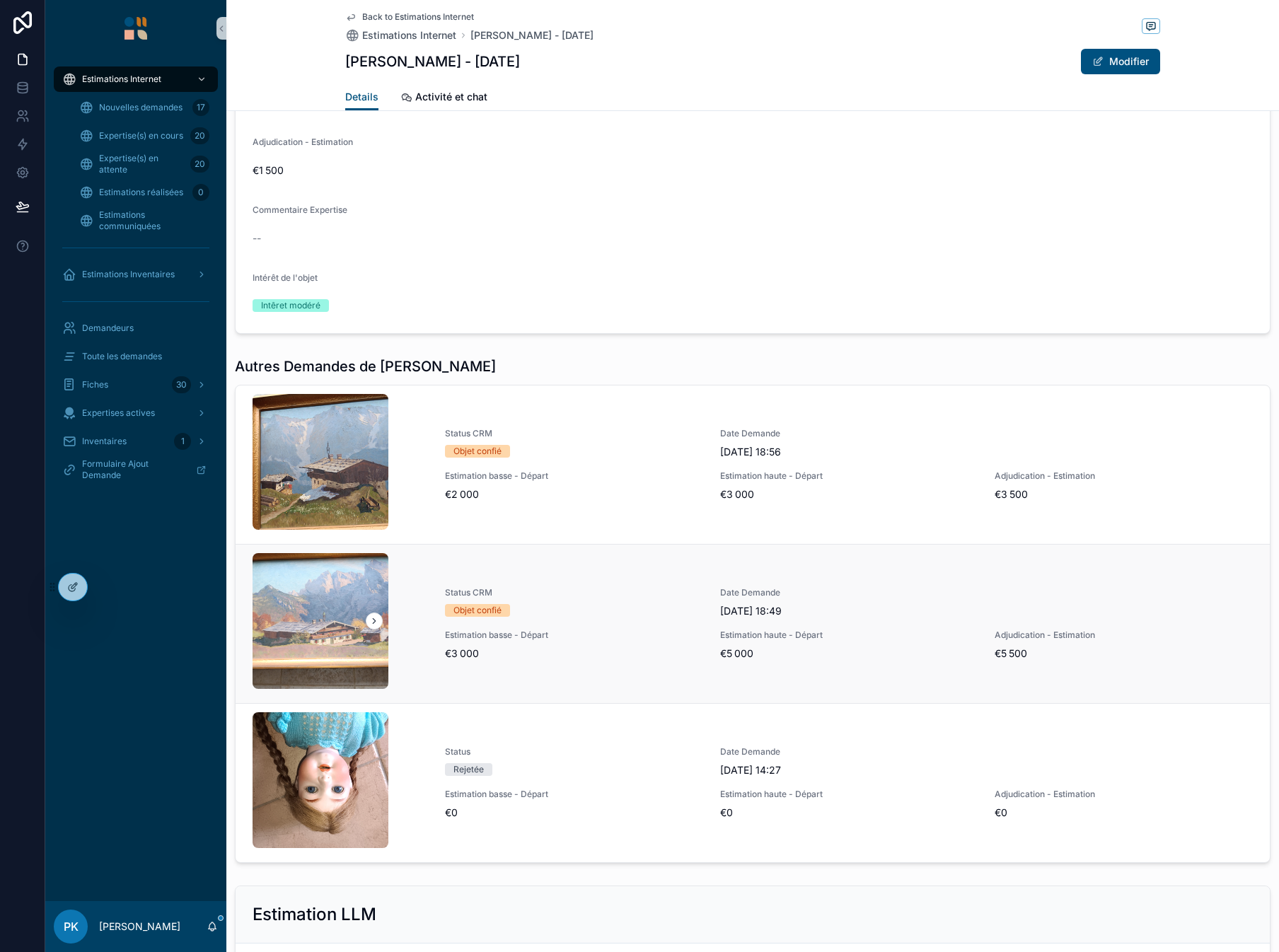
click at [608, 562] on link "Status CRM Objet confié Date Demande 12/08/2025 18:49 Estimation basse - Départ…" at bounding box center [753, 624] width 1035 height 160
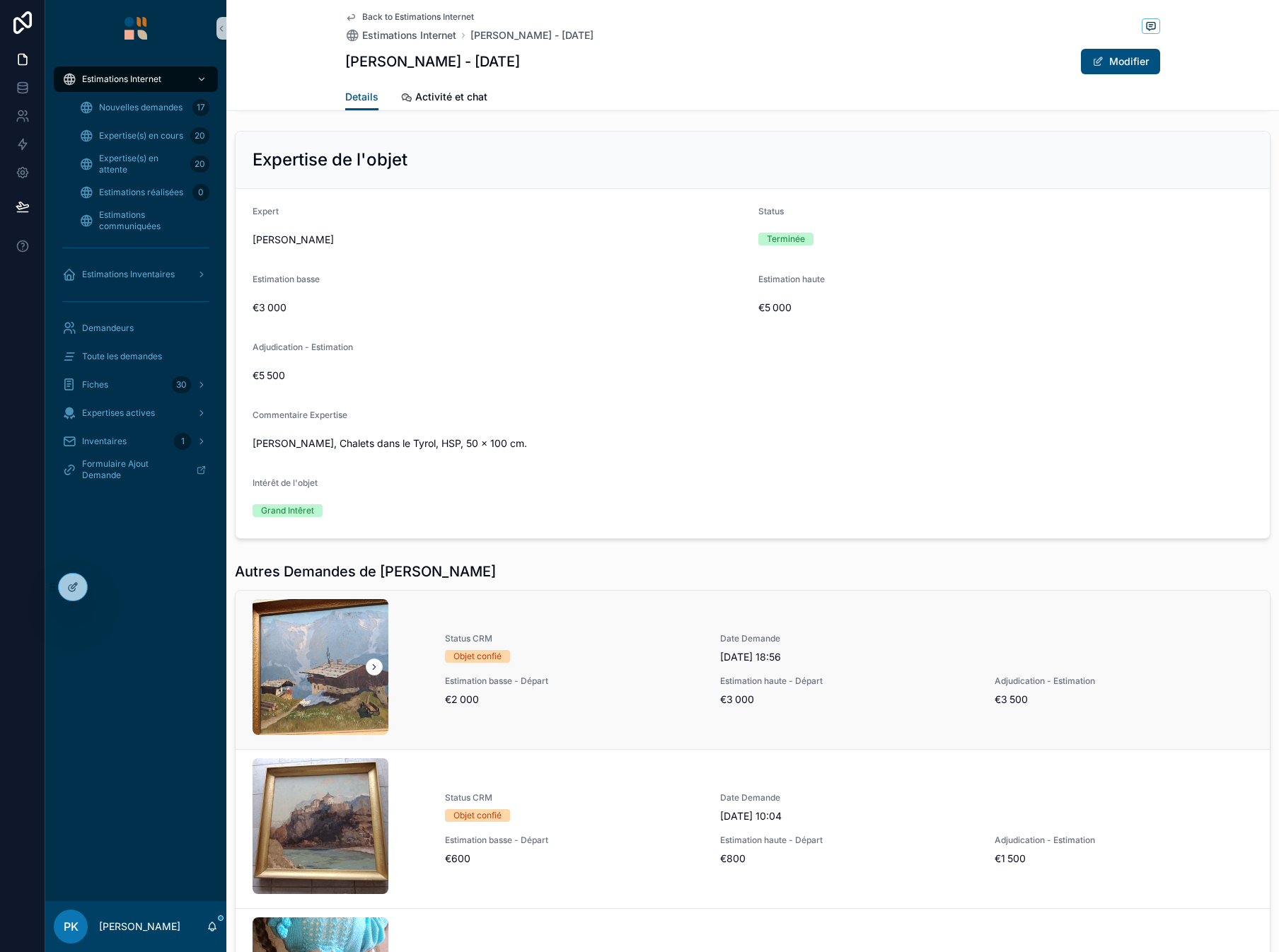
scroll to position [1273, 0]
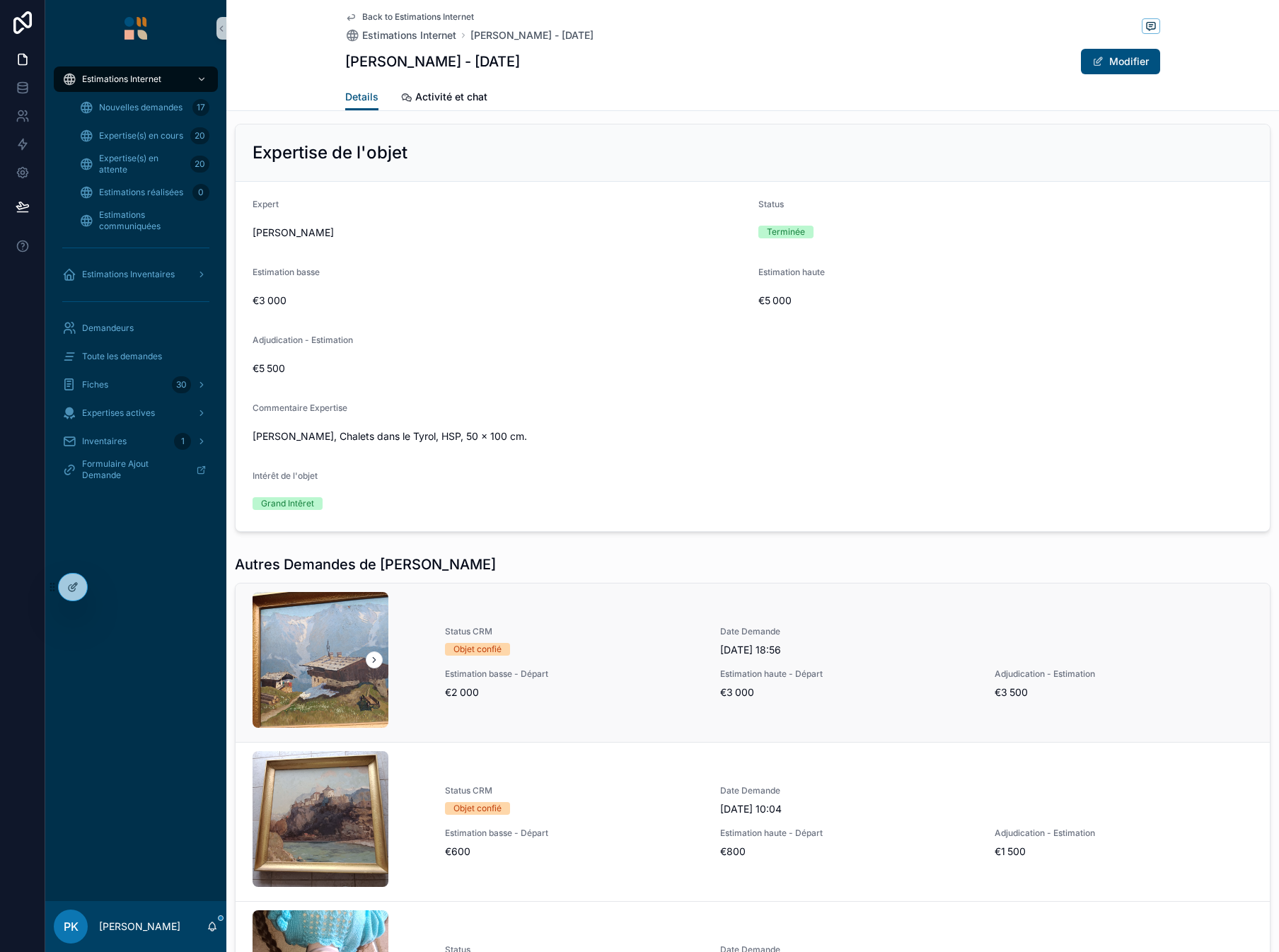
click at [575, 678] on span "Estimation basse - Départ" at bounding box center [574, 673] width 258 height 11
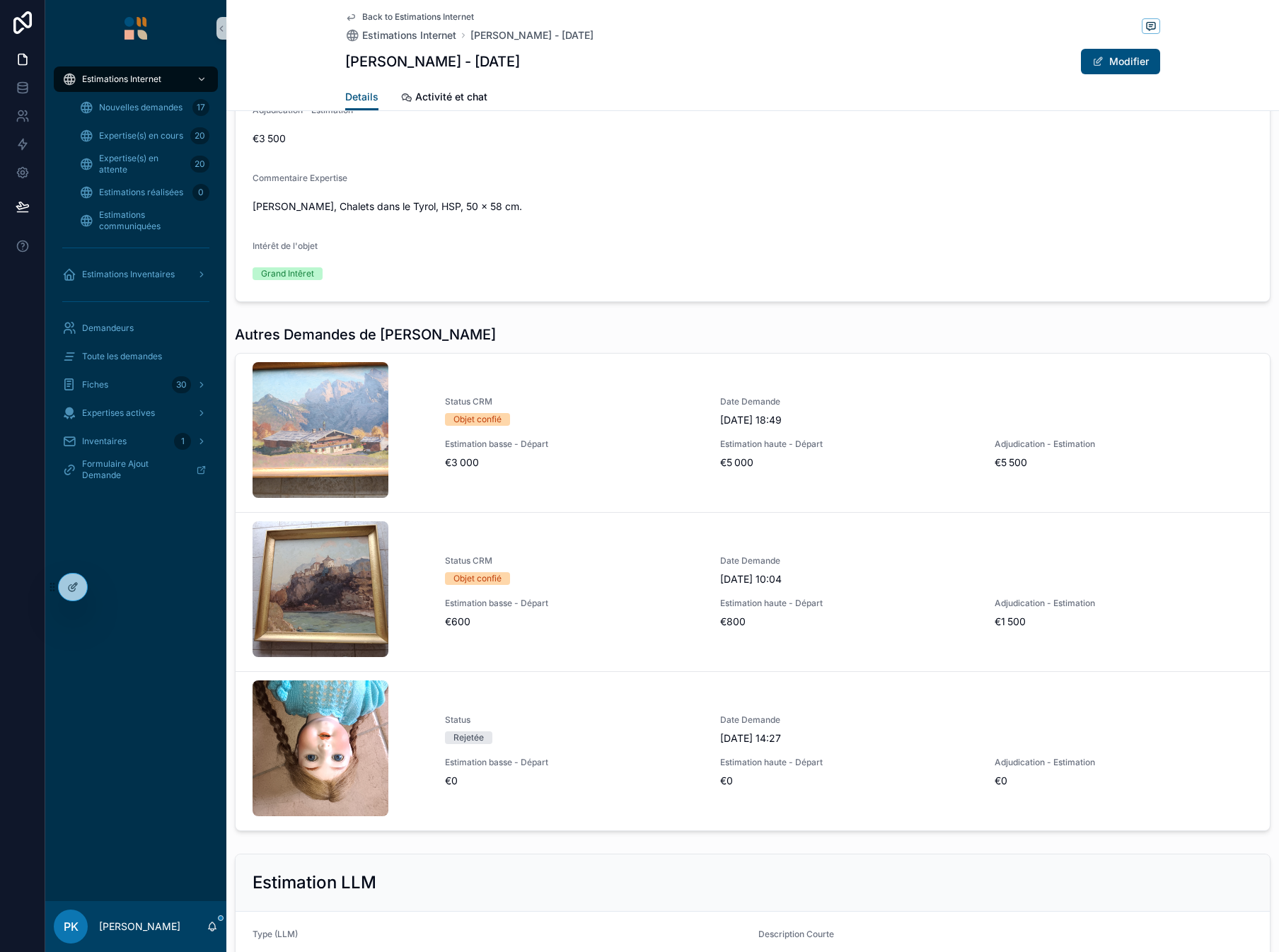
scroll to position [1556, 0]
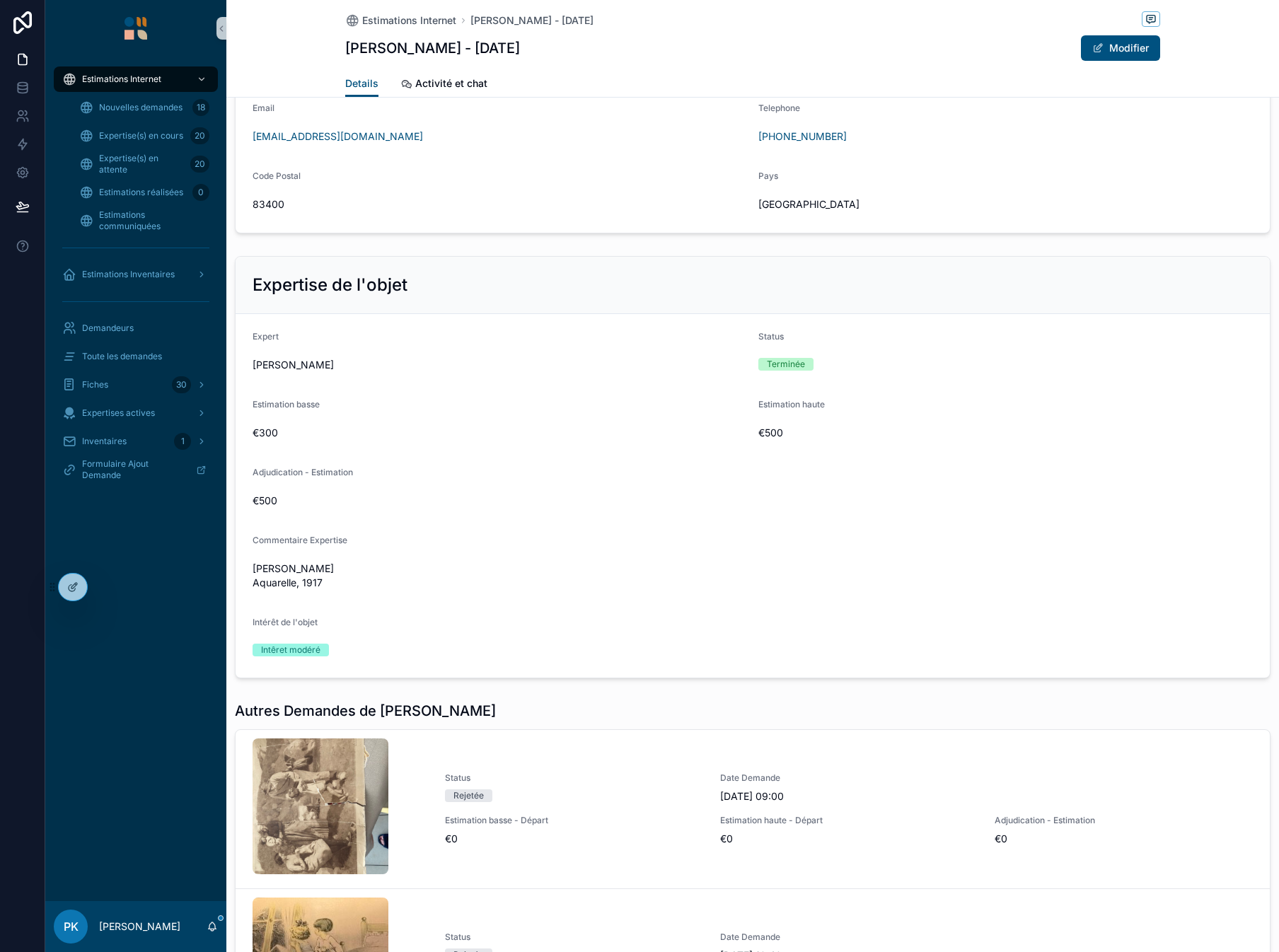
scroll to position [1061, 0]
